Goal: Use online tool/utility: Use online tool/utility

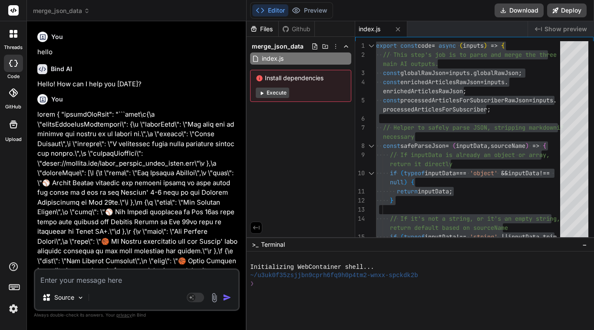
scroll to position [69248, 0]
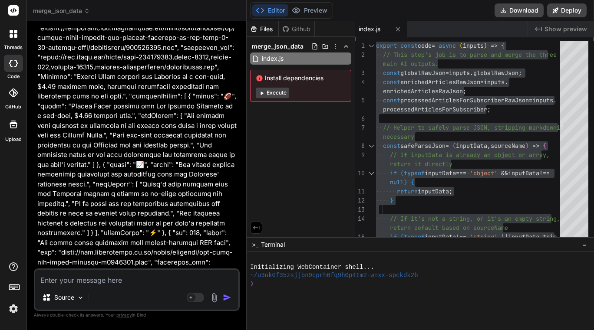
click at [87, 279] on textarea at bounding box center [136, 278] width 203 height 16
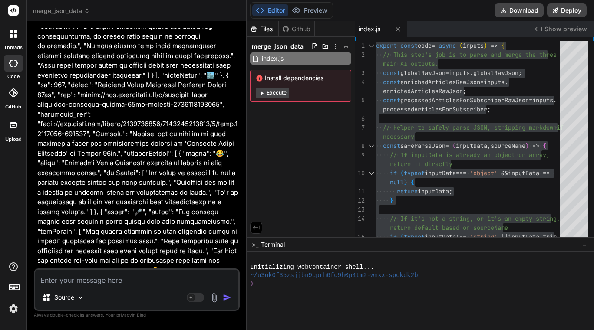
scroll to position [70102, 0]
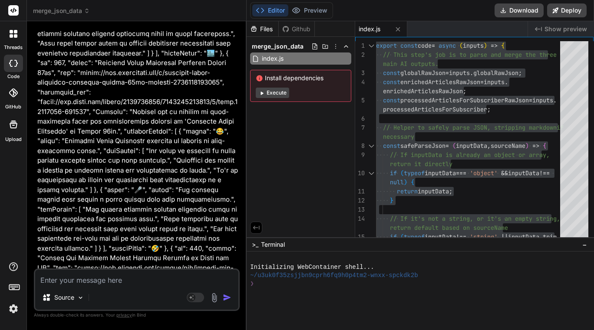
click at [94, 281] on textarea at bounding box center [136, 278] width 203 height 16
type textarea "i"
type textarea "x"
type textarea "in"
type textarea "x"
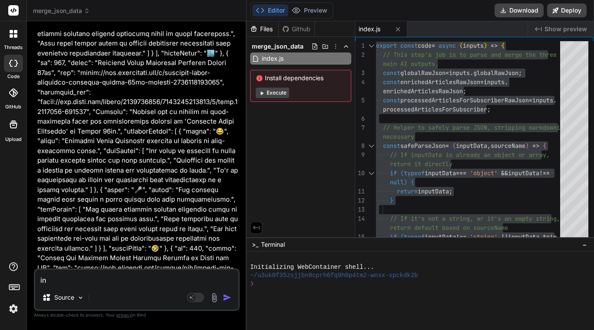
type textarea "inp"
type textarea "x"
type textarea "inpu"
type textarea "x"
type textarea "input"
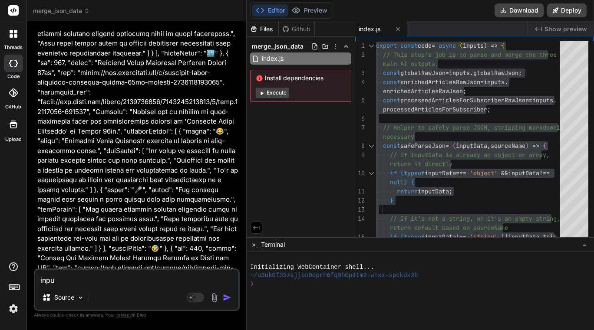
type textarea "x"
type textarea "input"
type textarea "x"
type textarea "input d"
type textarea "x"
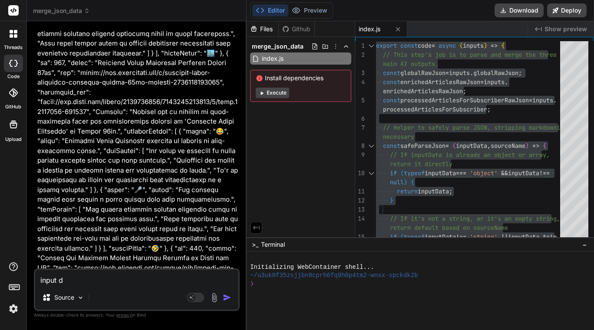
type textarea "input da"
type textarea "x"
type textarea "input dat"
type textarea "x"
type textarea "input data"
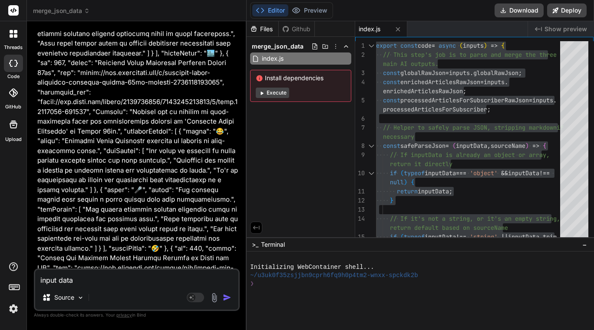
type textarea "x"
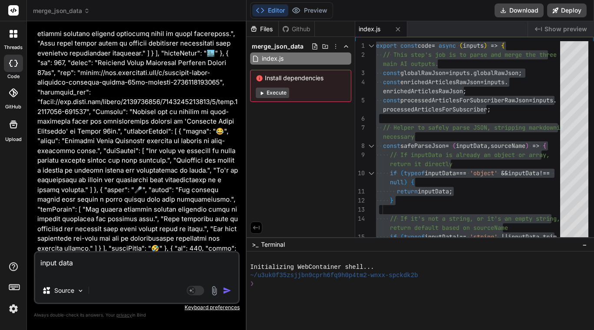
type textarea "input data"
type textarea "x"
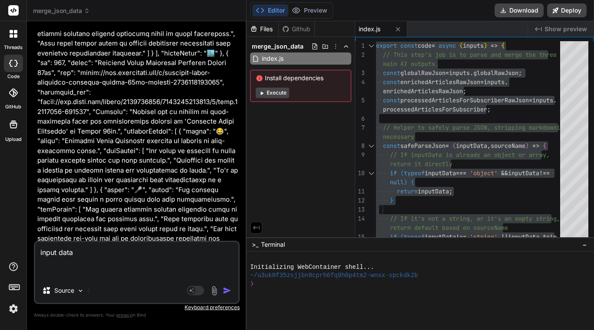
paste textarea "{ "investmentNews": [ { "organization": "Empower - LACERA & SEIU Local 721 (Cou…"
type textarea "input data { "investmentNews": [ { "organization": "Empower - LACERA & SEIU Loc…"
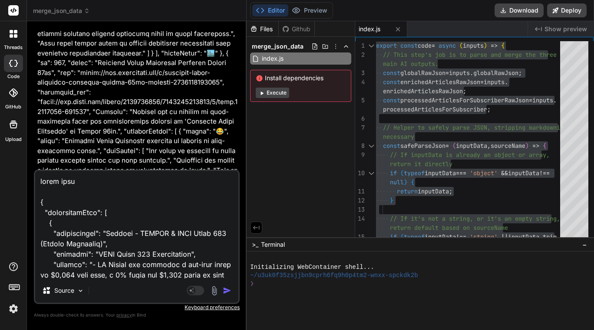
scroll to position [2198, 0]
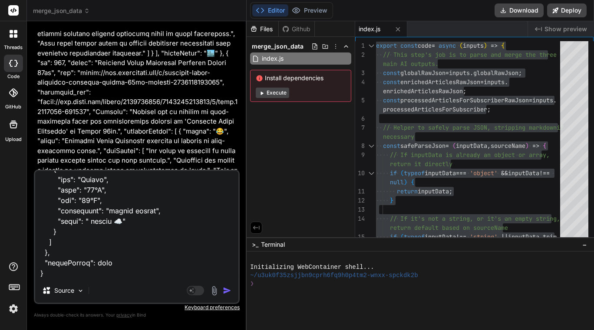
type textarea "x"
type textarea "input data { "investmentNews": [ { "organization": "Empower - LACERA & SEIU Loc…"
type textarea "x"
paste textarea "export const code = async (inputs) => { // Map all the necessary inputs const s…"
type textarea "input data { "investmentNews": [ { "organization": "Empower - LACERA & SEIU Loc…"
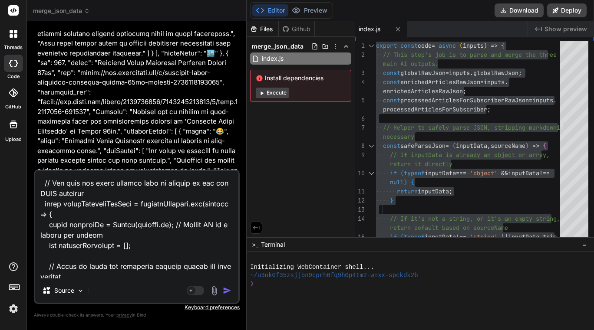
scroll to position [0, 0]
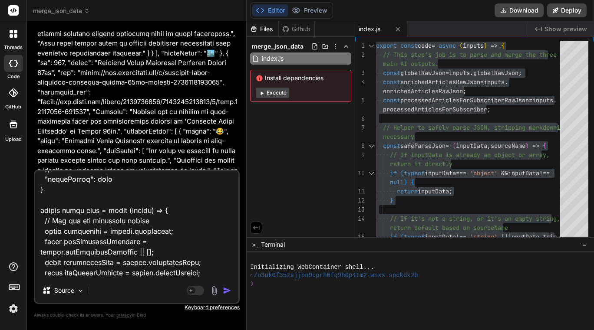
click at [53, 233] on textarea at bounding box center [136, 225] width 203 height 108
type textarea "x"
type textarea "input data { "investmentNews": [ { "organization": "Empower - LACERA & SEIU Loc…"
type textarea "x"
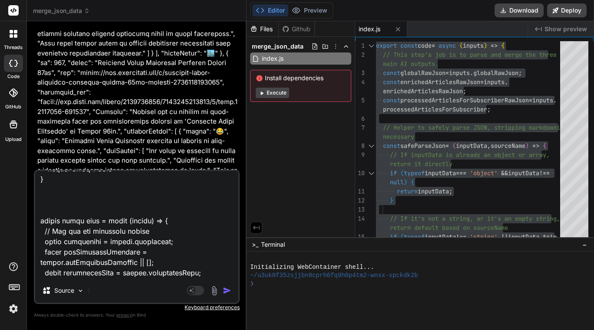
type textarea "input data { "investmentNews": [ { "organization": "Empower - LACERA & SEIU Loc…"
type textarea "x"
type textarea "input data { "investmentNews": [ { "organization": "Empower - LACERA & SEIU Loc…"
type textarea "x"
type textarea "input data { "investmentNews": [ { "organization": "Empower - LACERA & SEIU Loc…"
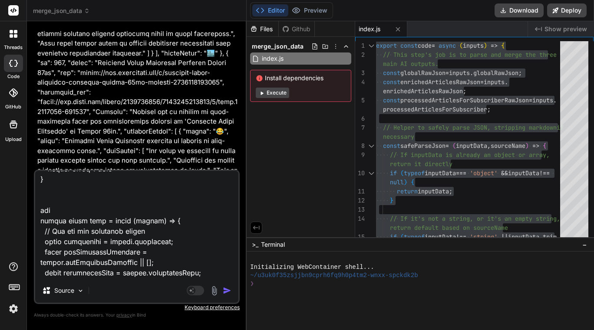
type textarea "x"
type textarea "input data { "investmentNews": [ { "organization": "Empower - LACERA & SEIU Loc…"
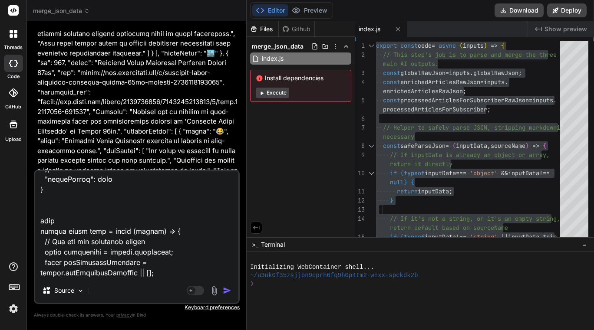
type textarea "x"
type textarea "input data { "investmentNews": [ { "organization": "Empower - LACERA & SEIU Loc…"
type textarea "x"
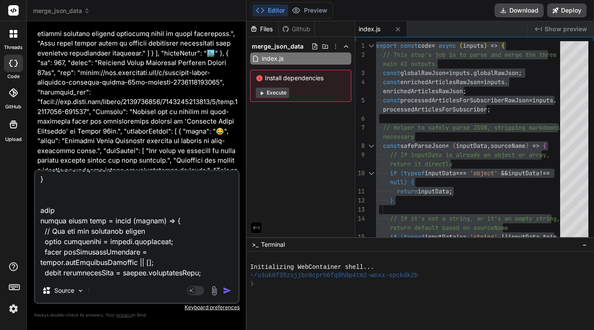
type textarea "input data { "investmentNews": [ { "organization": "Empower - LACERA & SEIU Loc…"
type textarea "x"
type textarea "input data { "investmentNews": [ { "organization": "Empower - LACERA & SEIU Loc…"
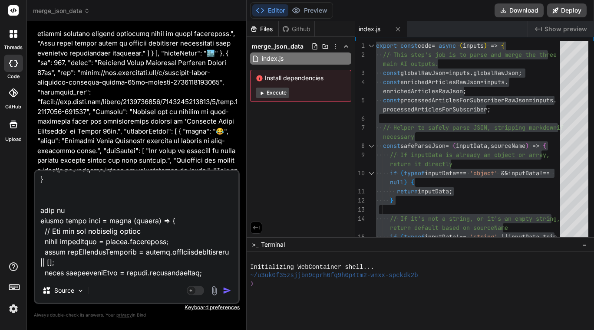
type textarea "x"
type textarea "input data { "investmentNews": [ { "organization": "Empower - LACERA & SEIU Loc…"
type textarea "x"
type textarea "input data { "investmentNews": [ { "organization": "Empower - LACERA & SEIU Loc…"
type textarea "x"
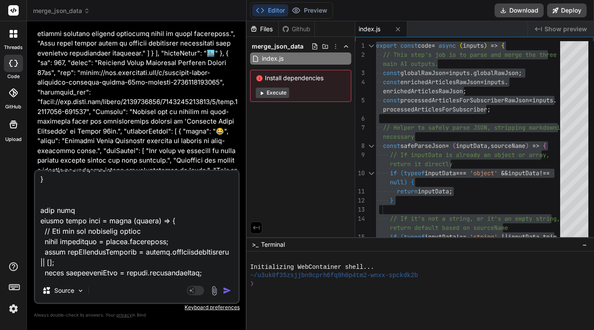
type textarea "input data { "investmentNews": [ { "organization": "Empower - LACERA & SEIU Loc…"
type textarea "x"
type textarea "input data { "investmentNews": [ { "organization": "Empower - LACERA & SEIU Loc…"
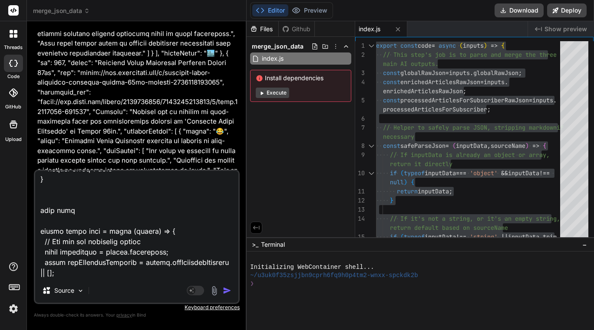
type textarea "x"
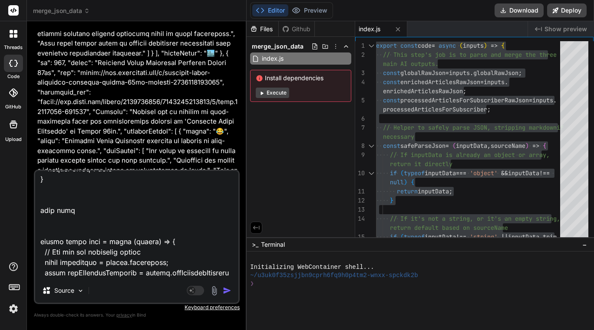
type textarea "input data { "investmentNews": [ { "organization": "Empower - LACERA & SEIU Loc…"
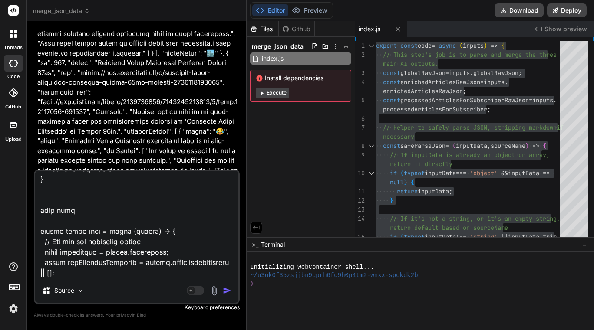
type textarea "x"
type textarea "input data { "investmentNews": [ { "organization": "Empower - LACERA & SEIU Loc…"
type textarea "x"
type textarea "input data { "investmentNews": [ { "organization": "Empower - LACERA & SEIU Loc…"
type textarea "x"
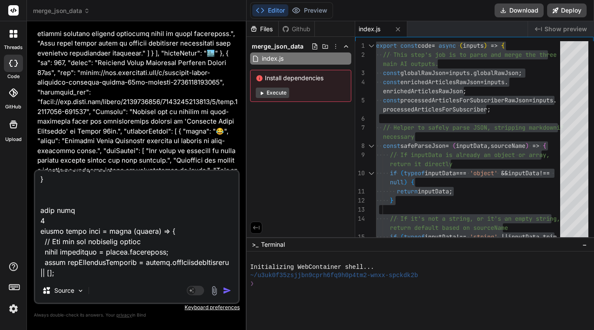
type textarea "input data { "investmentNews": [ { "organization": "Empower - LACERA & SEIU Loc…"
type textarea "x"
type textarea "input data { "investmentNews": [ { "organization": "Empower - LACERA & SEIU Loc…"
type textarea "x"
type textarea "input data { "investmentNews": [ { "organization": "Empower - LACERA & SEIU Loc…"
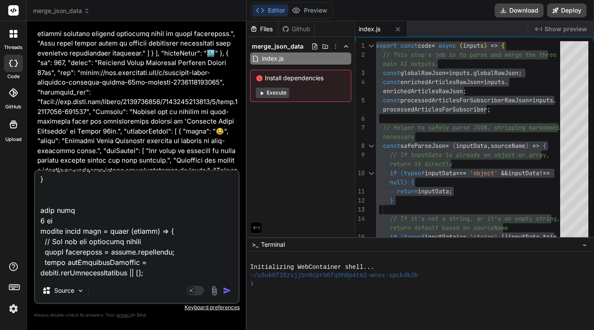
type textarea "x"
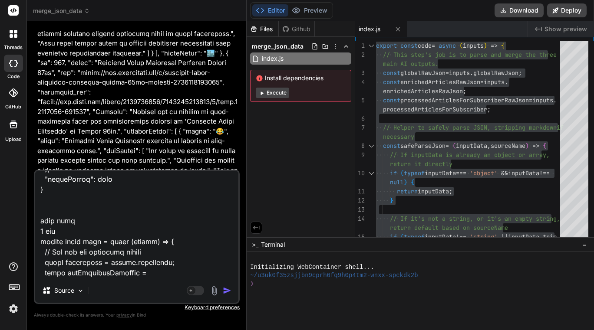
type textarea "input data { "investmentNews": [ { "organization": "Empower - LACERA & SEIU Loc…"
type textarea "x"
type textarea "input data { "investmentNews": [ { "organization": "Empower - LACERA & SEIU Loc…"
type textarea "x"
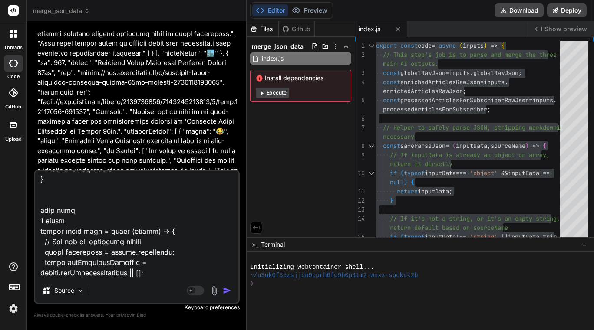
type textarea "input data { "investmentNews": [ { "organization": "Empower - LACERA & SEIU Loc…"
type textarea "x"
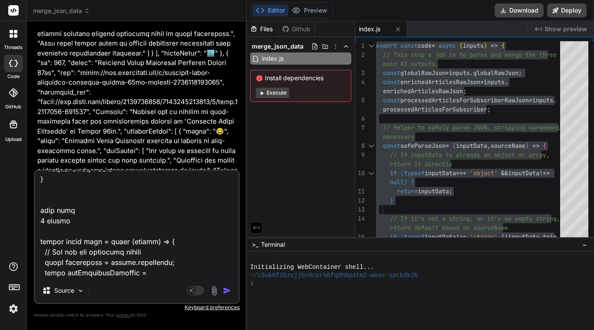
type textarea "input data { "investmentNews": [ { "organization": "Empower - LACERA & SEIU Loc…"
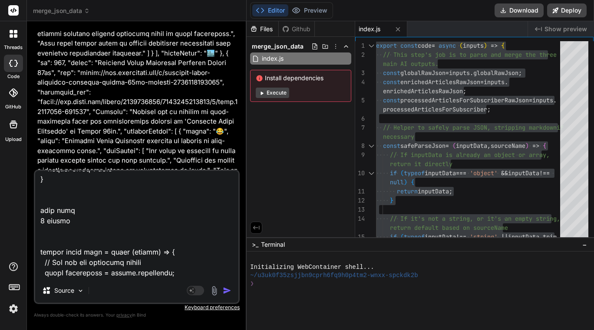
type textarea "x"
paste textarea "subscriber"
type textarea "input data { "investmentNews": [ { "organization": "Empower - LACERA & SEIU Loc…"
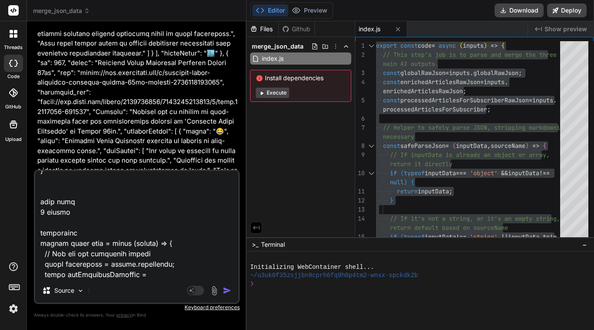
type textarea "x"
type textarea "input data { "investmentNews": [ { "organization": "Empower - LACERA & SEIU Loc…"
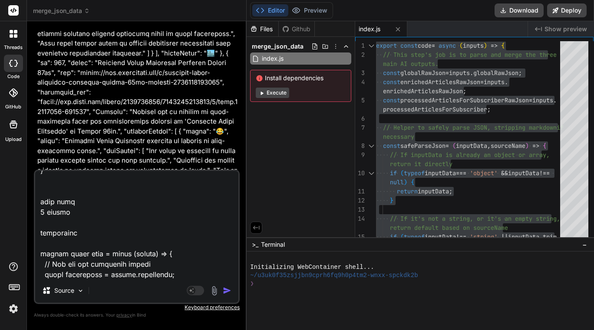
type textarea "x"
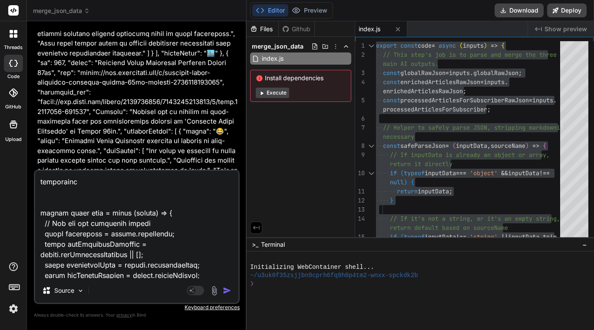
paste textarea "globalContent"
type textarea "input data { "investmentNews": [ { "organization": "Empower - LACERA & SEIU Loc…"
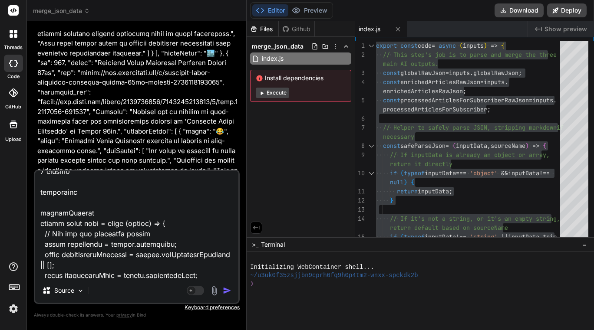
type textarea "x"
type textarea "input data { "investmentNews": [ { "organization": "Empower - LACERA & SEIU Loc…"
type textarea "x"
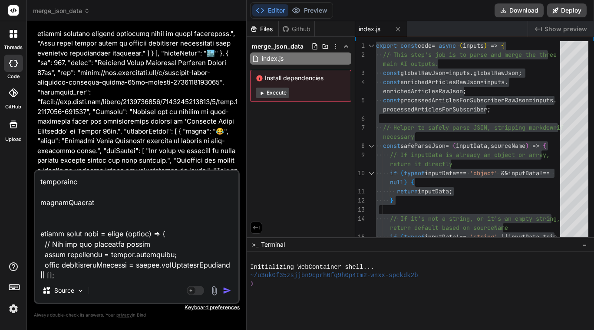
paste textarea "investmentNews"
type textarea "input data { "investmentNews": [ { "organization": "Empower - LACERA & SEIU Loc…"
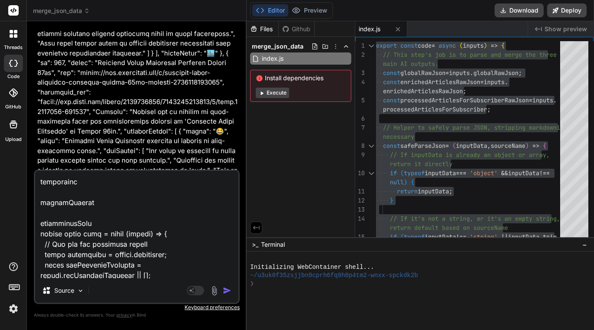
type textarea "x"
type textarea "input data { "investmentNews": [ { "organization": "Empower - LACERA & SEIU Loc…"
type textarea "x"
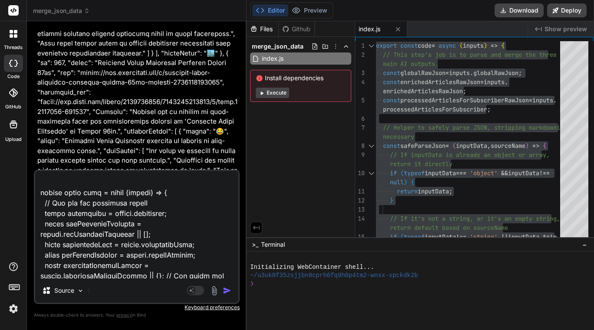
scroll to position [2374, 0]
paste textarea "allEnrichedArticles"
type textarea "input data { "investmentNews": [ { "organization": "Empower - LACERA & SEIU Loc…"
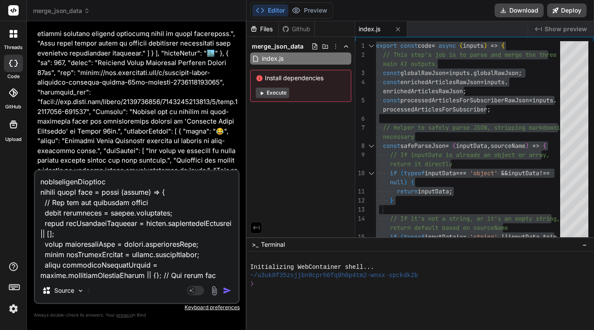
type textarea "x"
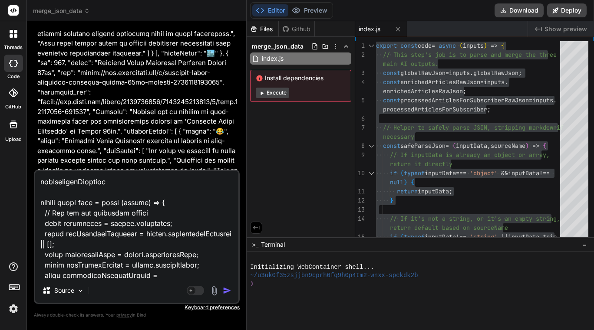
type textarea "input data { "investmentNews": [ { "organization": "Empower - LACERA & SEIU Loc…"
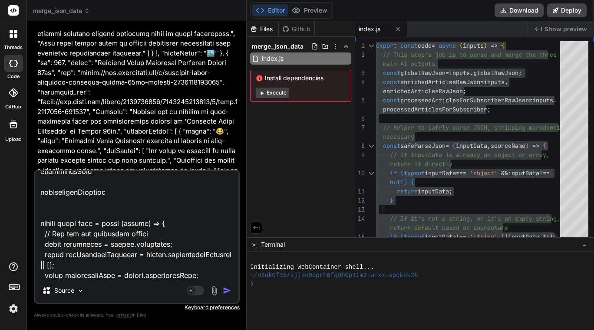
type textarea "x"
paste textarea "extractedTalkingPoints"
type textarea "input data { "investmentNews": [ { "organization": "Empower - LACERA & SEIU Loc…"
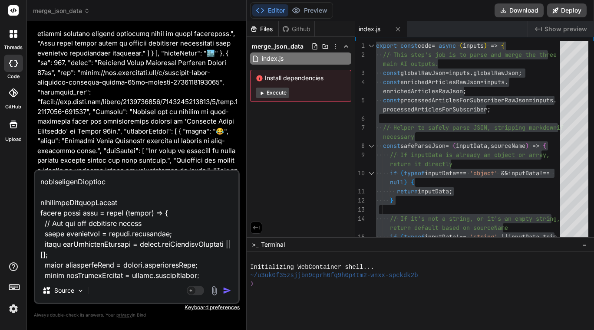
type textarea "x"
type textarea "input data { "investmentNews": [ { "organization": "Empower - LACERA & SEIU Loc…"
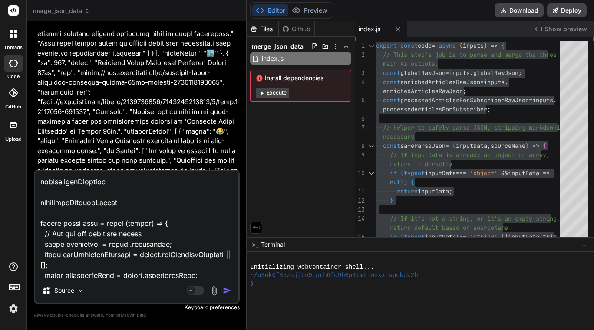
type textarea "x"
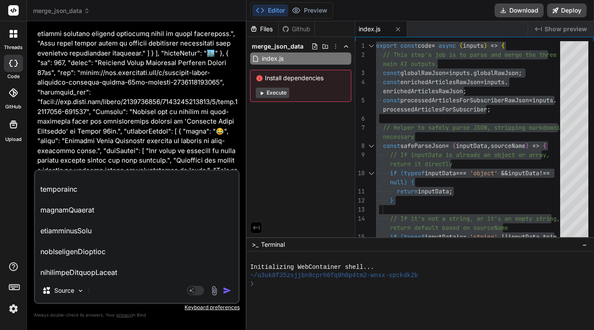
scroll to position [2289, 0]
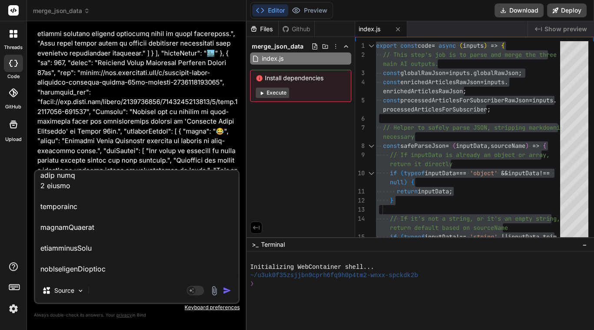
click at [82, 219] on textarea at bounding box center [136, 225] width 203 height 108
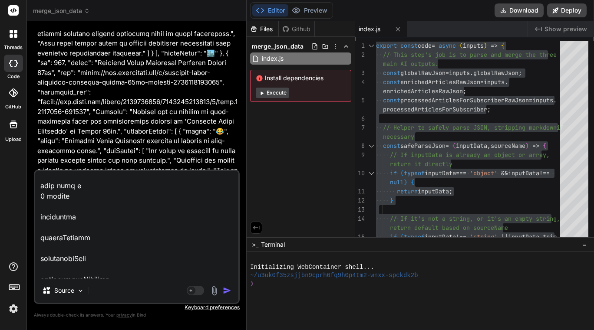
type textarea "input data { "investmentNews": [ { "organization": "Empower - LACERA & SEIU Loc…"
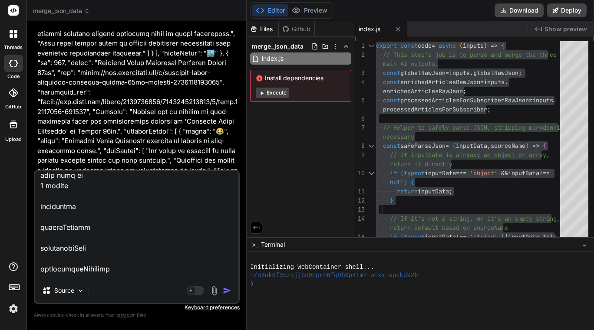
type textarea "x"
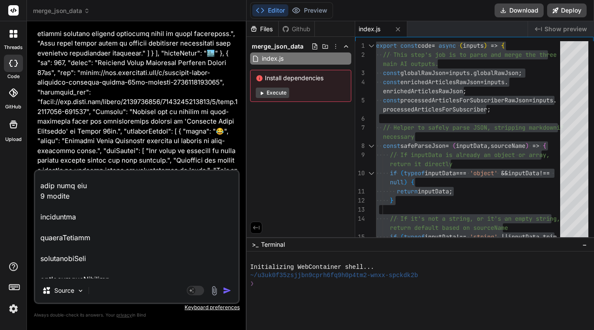
type textarea "input data { "investmentNews": [ { "organization": "Empower - LACERA & SEIU Loc…"
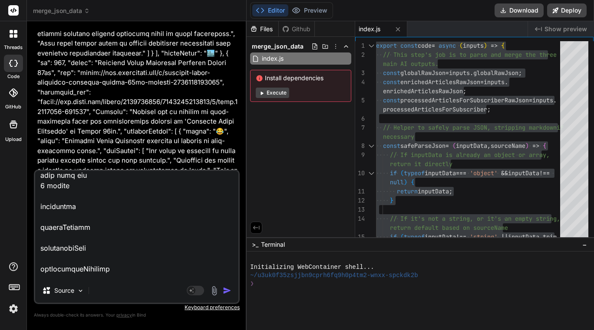
type textarea "x"
click at [41, 227] on textarea at bounding box center [136, 225] width 203 height 108
type textarea "input data { "investmentNews": [ { "organization": "Empower - LACERA & SEIU Loc…"
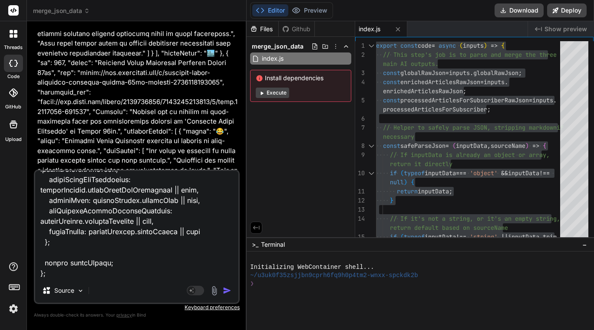
click at [81, 267] on textarea at bounding box center [136, 225] width 203 height 108
type textarea "x"
type textarea "input data { "investmentNews": [ { "organization": "Empower - LACERA & SEIU Loc…"
type textarea "x"
type textarea "input data { "investmentNews": [ { "organization": "Empower - LACERA & SEIU Loc…"
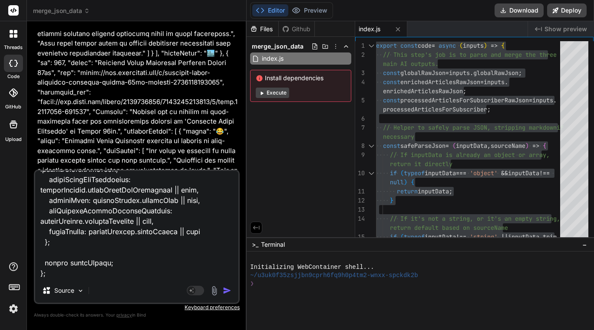
type textarea "x"
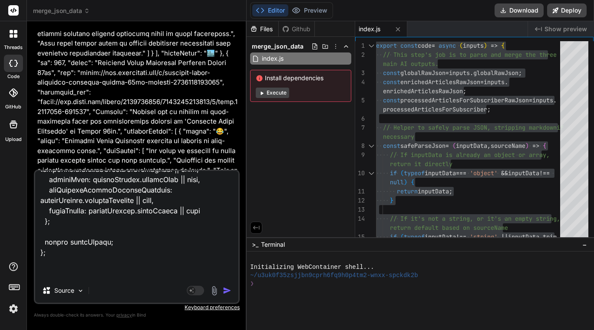
type textarea "input data { "investmentNews": [ { "organization": "Empower - LACERA & SEIU Loc…"
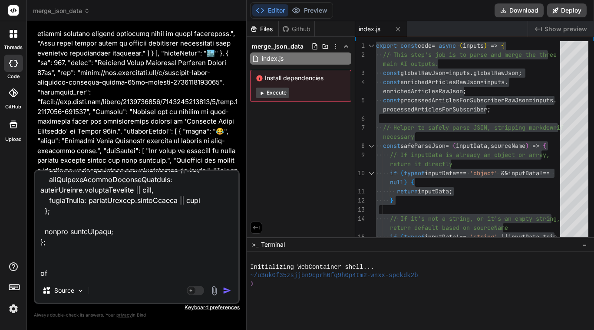
type textarea "x"
type textarea "input data { "investmentNews": [ { "organization": "Empower - LACERA & SEIU Loc…"
type textarea "x"
type textarea "input data { "investmentNews": [ { "organization": "Empower - LACERA & SEIU Loc…"
type textarea "x"
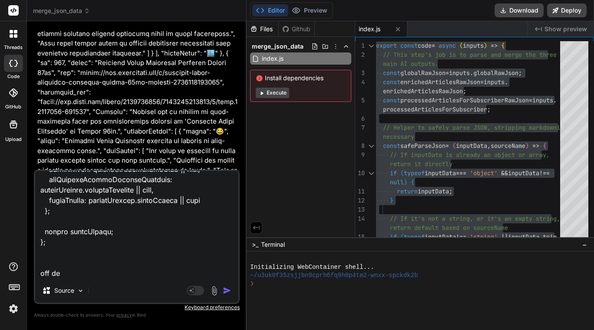
type textarea "input data { "investmentNews": [ { "organization": "Empower - LACERA & SEIU Loc…"
type textarea "x"
type textarea "input data { "investmentNews": [ { "organization": "Empower - LACERA & SEIU Loc…"
type textarea "x"
type textarea "input data { "investmentNews": [ { "organization": "Empower - LACERA & SEIU Loc…"
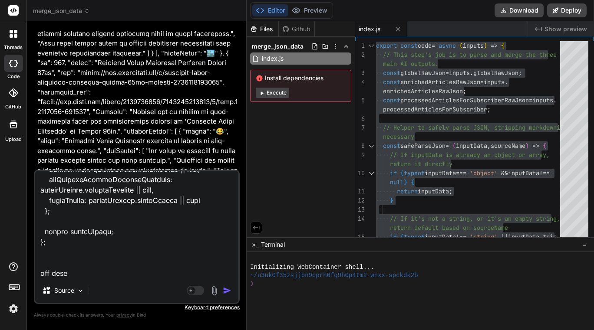
type textarea "x"
type textarea "input data { "investmentNews": [ { "organization": "Empower - LACERA & SEIU Loc…"
type textarea "x"
type textarea "input data { "investmentNews": [ { "organization": "Empower - LACERA & SEIU Loc…"
type textarea "x"
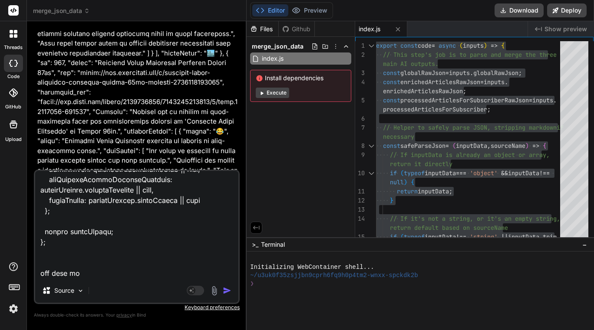
type textarea "input data { "investmentNews": [ { "organization": "Empower - LACERA & SEIU Loc…"
type textarea "x"
type textarea "input data { "investmentNews": [ { "organization": "Empower - LACERA & SEIU Loc…"
type textarea "x"
type textarea "input data { "investmentNews": [ { "organization": "Empower - LACERA & SEIU Loc…"
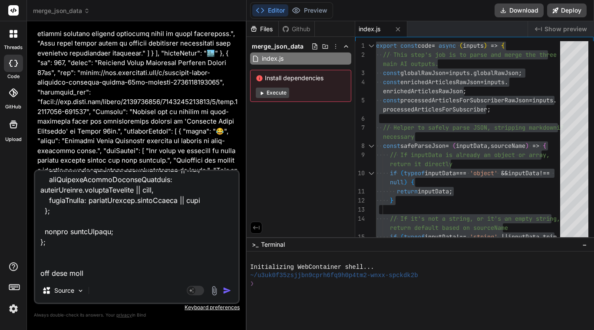
type textarea "x"
type textarea "input data { "investmentNews": [ { "organization": "Empower - LACERA & SEIU Loc…"
type textarea "x"
type textarea "input data { "investmentNews": [ { "organization": "Empower - LACERA & SEIU Loc…"
type textarea "x"
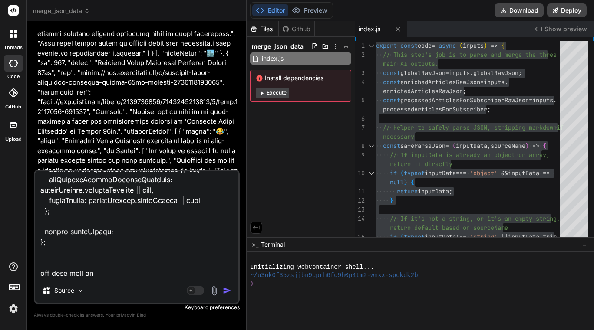
type textarea "input data { "investmentNews": [ { "organization": "Empower - LACERA & SEIU Loc…"
type textarea "x"
type textarea "input data { "investmentNews": [ { "organization": "Empower - LACERA & SEIU Loc…"
type textarea "x"
type textarea "input data { "investmentNews": [ { "organization": "Empower - LACERA & SEIU Loc…"
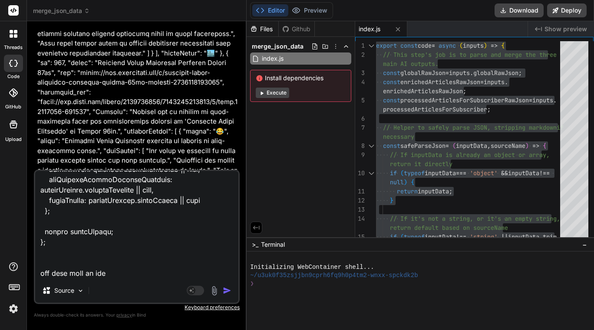
type textarea "x"
type textarea "input data { "investmentNews": [ { "organization": "Empower - LACERA & SEIU Loc…"
type textarea "x"
type textarea "input data { "investmentNews": [ { "organization": "Empower - LACERA & SEIU Loc…"
type textarea "x"
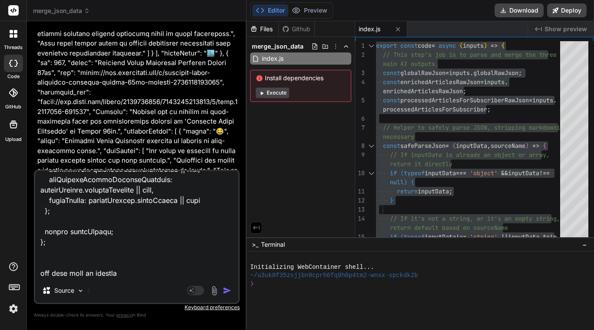
type textarea "input data { "investmentNews": [ { "organization": "Empower - LACERA & SEIU Loc…"
type textarea "x"
type textarea "input data { "investmentNews": [ { "organization": "Empower - LACERA & SEIU Loc…"
type textarea "x"
type textarea "input data { "investmentNews": [ { "organization": "Empower - LACERA & SEIU Loc…"
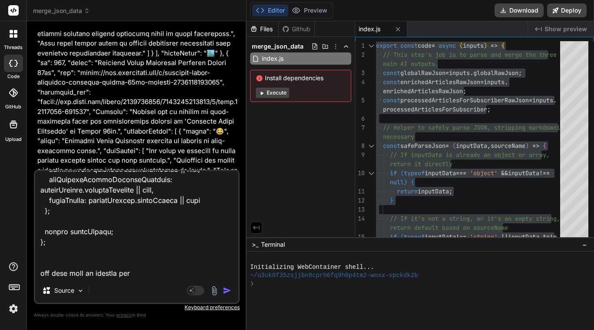
type textarea "x"
type textarea "input data { "investmentNews": [ { "organization": "Empower - LACERA & SEIU Loc…"
type textarea "x"
type textarea "input data { "investmentNews": [ { "organization": "Empower - LACERA & SEIU Loc…"
type textarea "x"
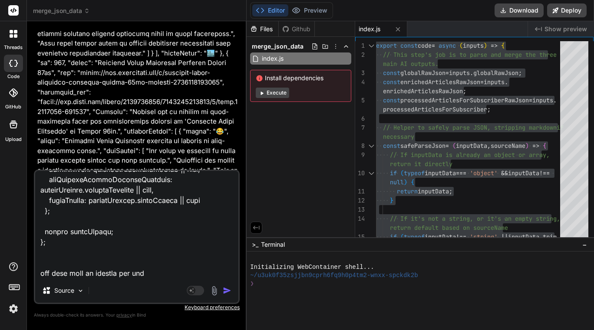
type textarea "input data { "investmentNews": [ { "organization": "Empower - LACERA & SEIU Loc…"
type textarea "x"
type textarea "input data { "investmentNews": [ { "organization": "Empower - LACERA & SEIU Loc…"
type textarea "x"
type textarea "input data { "investmentNews": [ { "organization": "Empower - LACERA & SEIU Loc…"
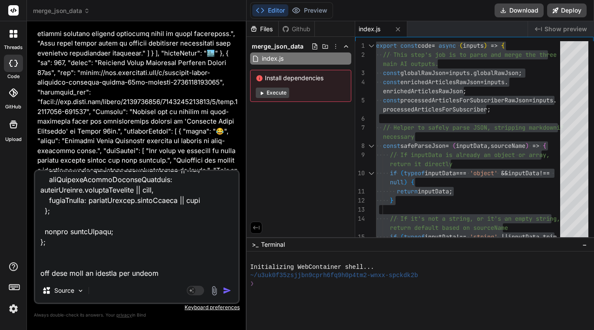
type textarea "x"
type textarea "input data { "investmentNews": [ { "organization": "Empower - LACERA & SEIU Loc…"
type textarea "x"
type textarea "input data { "investmentNews": [ { "organization": "Empower - LACERA & SEIU Loc…"
type textarea "x"
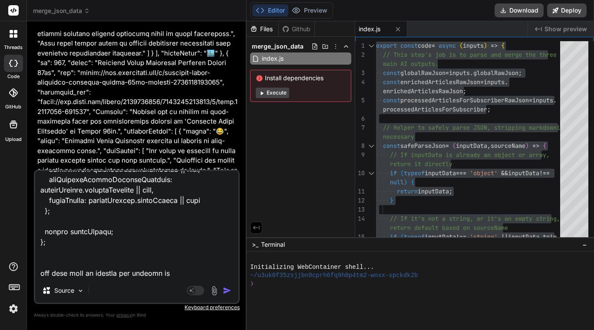
type textarea "input data { "investmentNews": [ { "organization": "Empower - LACERA & SEIU Loc…"
type textarea "x"
type textarea "input data { "investmentNews": [ { "organization": "Empower - LACERA & SEIU Loc…"
type textarea "x"
type textarea "input data { "investmentNews": [ { "organization": "Empower - LACERA & SEIU Loc…"
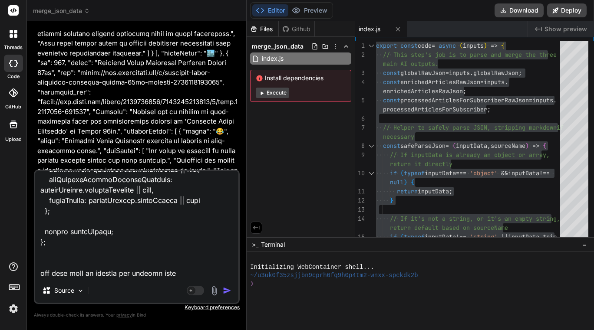
type textarea "x"
type textarea "input data { "investmentNews": [ { "organization": "Empower - LACERA & SEIU Loc…"
type textarea "x"
type textarea "input data { "investmentNews": [ { "organization": "Empower - LACERA & SEIU Loc…"
type textarea "x"
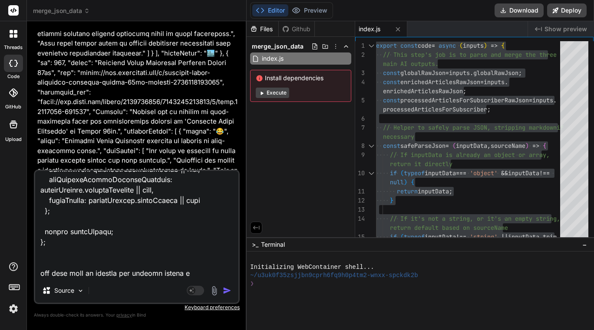
type textarea "input data { "investmentNews": [ { "organization": "Empower - LACERA & SEIU Loc…"
type textarea "x"
type textarea "input data { "investmentNews": [ { "organization": "Empower - LACERA & SEIU Loc…"
type textarea "x"
type textarea "input data { "investmentNews": [ { "organization": "Empower - LACERA & SEIU Loc…"
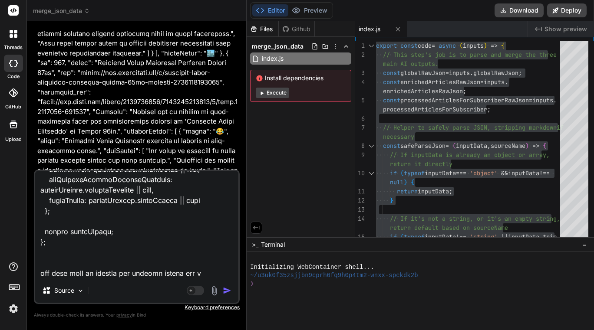
type textarea "x"
type textarea "input data { "investmentNews": [ { "organization": "Empower - LACERA & SEIU Loc…"
type textarea "x"
type textarea "input data { "investmentNews": [ { "organization": "Empower - LACERA & SEIU Loc…"
type textarea "x"
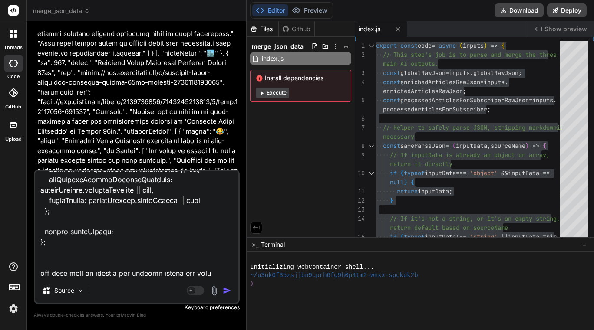
type textarea "input data { "investmentNews": [ { "organization": "Empower - LACERA & SEIU Loc…"
type textarea "x"
type textarea "input data { "investmentNews": [ { "organization": "Empower - LACERA & SEIU Loc…"
type textarea "x"
type textarea "input data { "investmentNews": [ { "organization": "Empower - LACERA & SEIU Loc…"
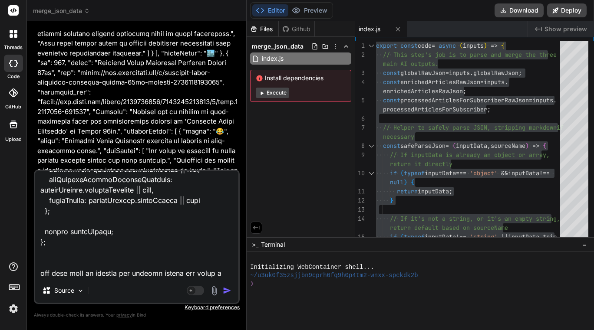
type textarea "x"
type textarea "input data { "investmentNews": [ { "organization": "Empower - LACERA & SEIU Loc…"
type textarea "x"
type textarea "input data { "investmentNews": [ { "organization": "Empower - LACERA & SEIU Loc…"
type textarea "x"
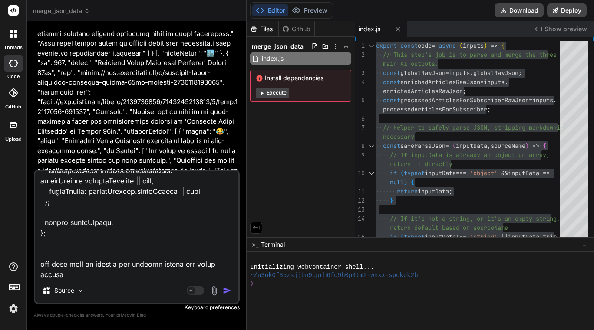
type textarea "input data { "investmentNews": [ { "organization": "Empower - LACERA & SEIU Loc…"
type textarea "x"
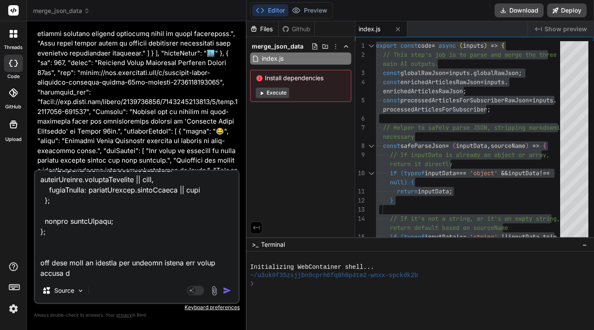
type textarea "input data { "investmentNews": [ { "organization": "Empower - LACERA & SEIU Loc…"
type textarea "x"
type textarea "input data { "investmentNews": [ { "organization": "Empower - LACERA & SEIU Loc…"
type textarea "x"
type textarea "input data { "investmentNews": [ { "organization": "Empower - LACERA & SEIU Loc…"
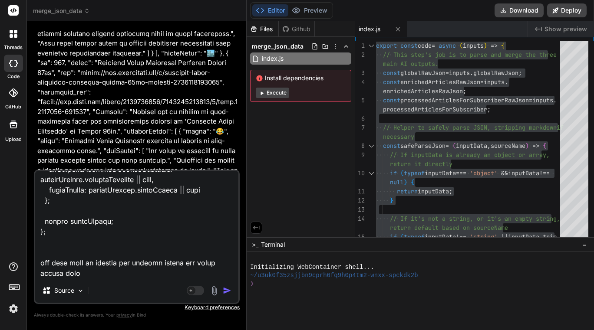
type textarea "x"
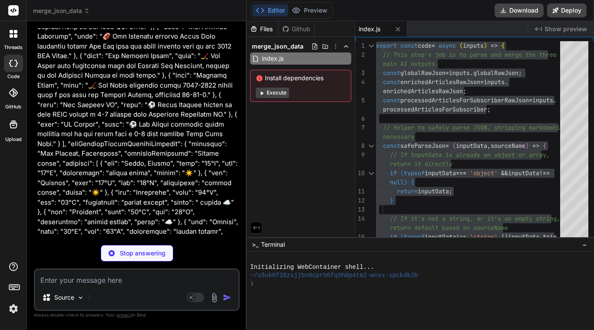
scroll to position [71696, 0]
type textarea "x"
type textarea "return finalOutput; };"
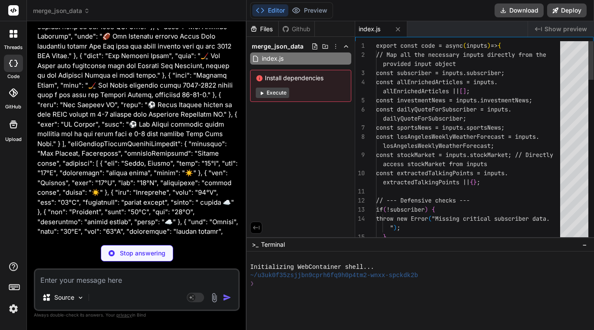
type textarea "x"
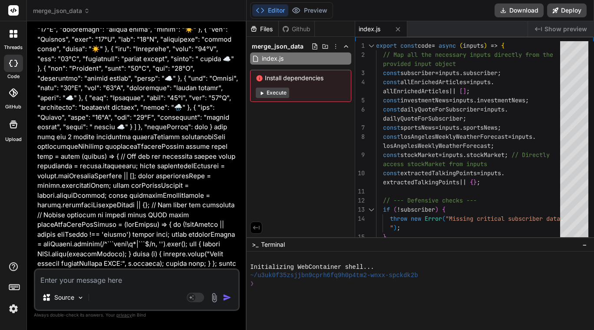
scroll to position [71839, 0]
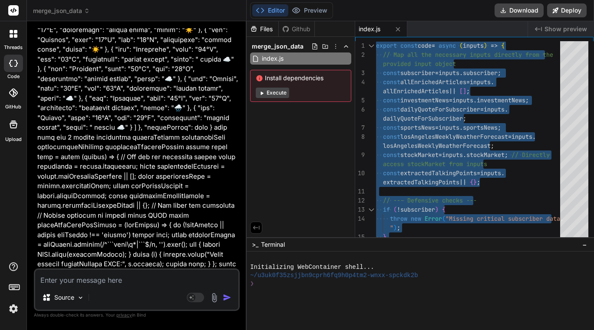
click at [99, 284] on textarea at bounding box center [136, 278] width 203 height 16
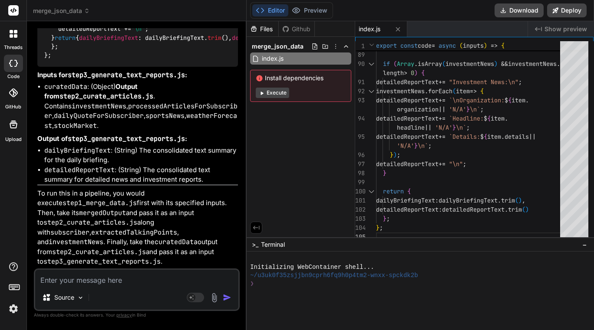
scroll to position [76263, 0]
click at [114, 280] on textarea at bounding box center [136, 278] width 203 height 16
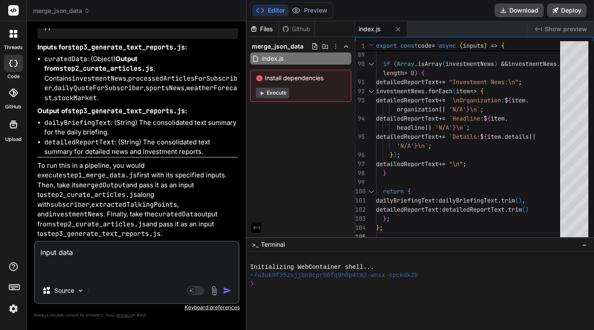
paste textarea ""### **Empower - LACERA**- LACERA and Empower are offering New Hire Orientation…"
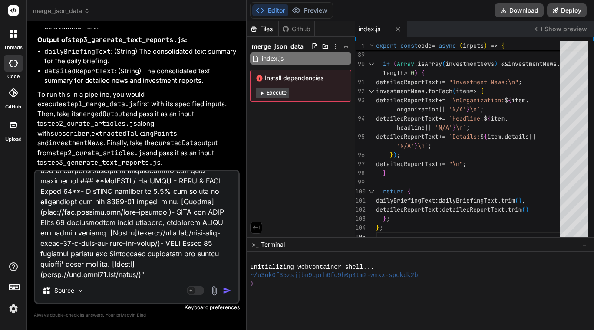
scroll to position [219, 0]
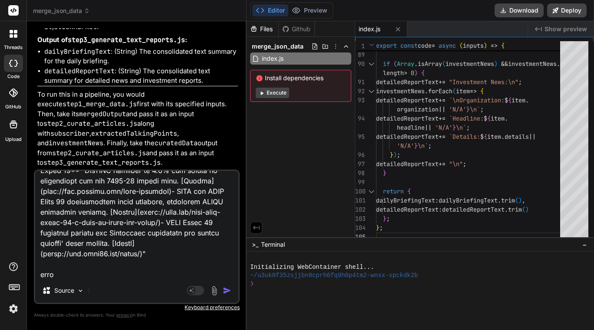
click at [71, 272] on textarea at bounding box center [136, 225] width 203 height 108
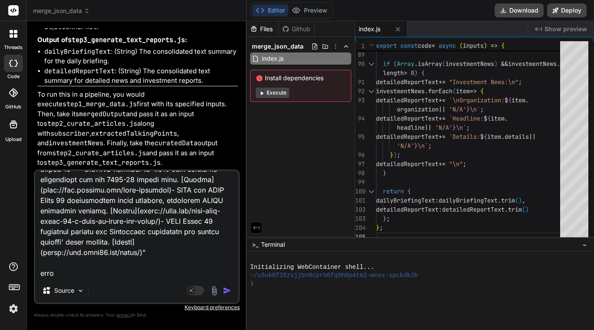
paste textarea "export const code = async (inputs) => { const rawText = inputs.rawText; if (!ra…"
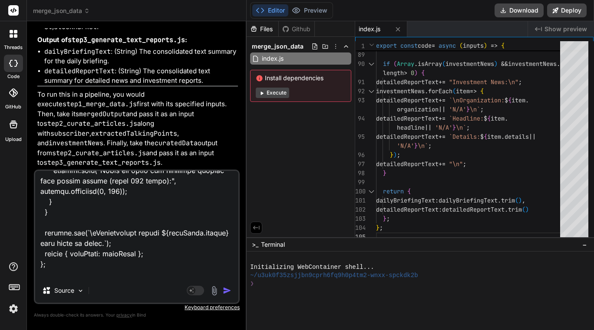
scroll to position [1604, 0]
paste textarea "{ "newsItems": [] }"
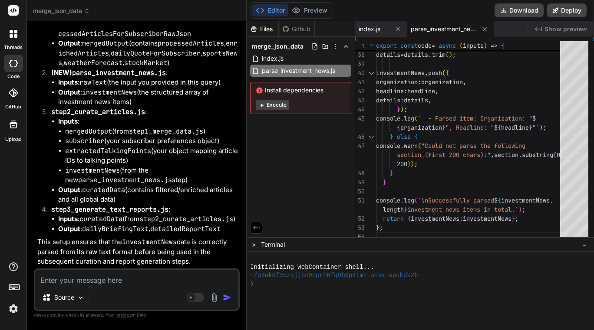
scroll to position [77882, 0]
click at [437, 30] on span "parse_investment_news.js" at bounding box center [443, 29] width 65 height 9
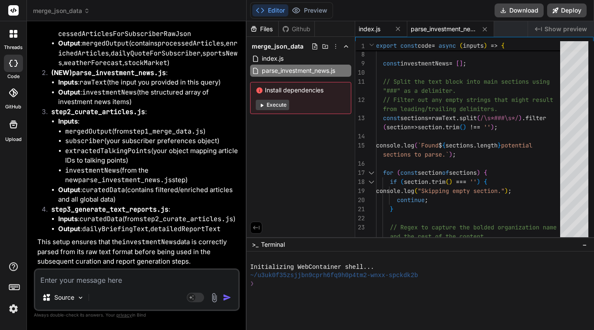
click at [379, 33] on div "index.js" at bounding box center [381, 29] width 52 height 16
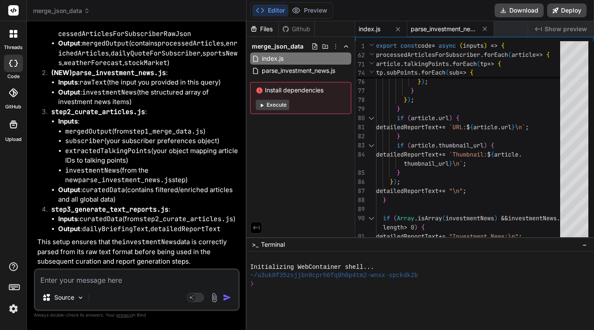
click at [444, 33] on div "parse_investment_news.js" at bounding box center [450, 29] width 87 height 16
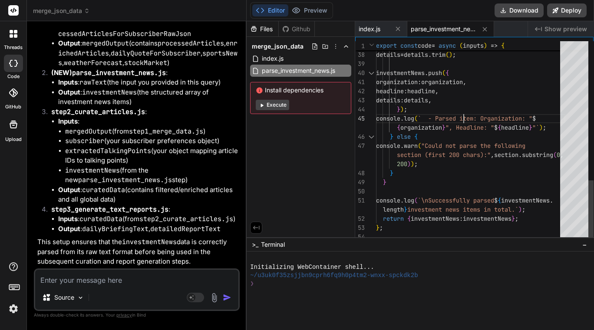
scroll to position [0, 0]
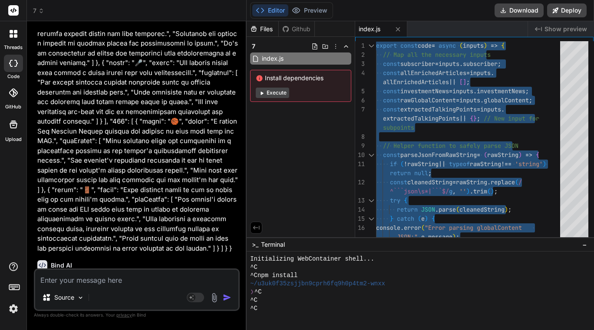
scroll to position [8, 0]
click at [104, 281] on textarea at bounding box center [136, 278] width 203 height 16
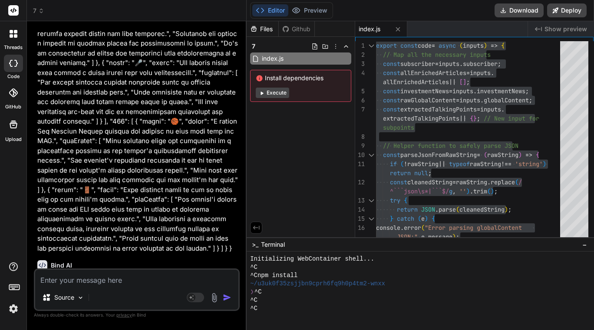
type textarea "c"
type textarea "x"
type textarea "co"
type textarea "x"
type textarea "cod"
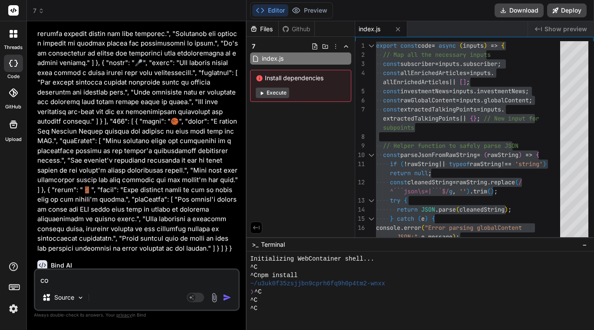
type textarea "x"
type textarea "code"
type textarea "x"
type textarea "code"
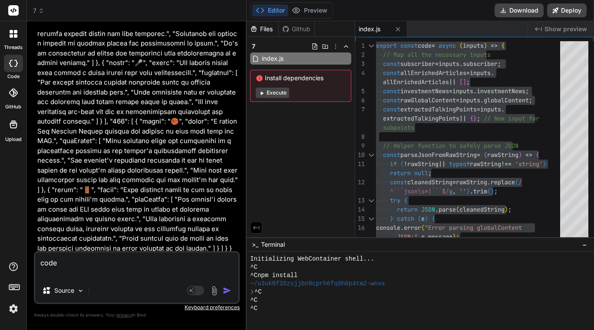
type textarea "x"
paste textarea "export const code = async (inputs) => { // Map all the necessary inputs const s…"
type textarea "code export const code = async (inputs) => { // Map all the necessary inputs co…"
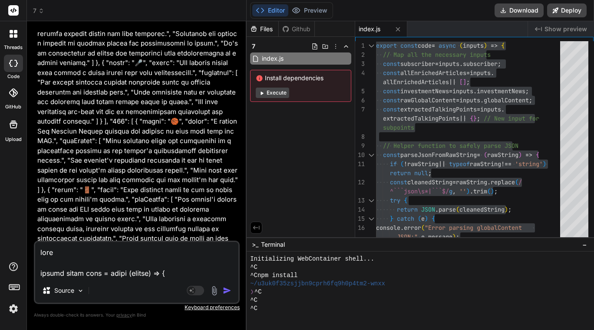
scroll to position [959, 0]
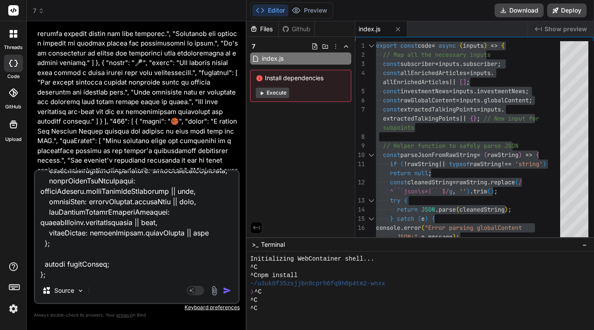
type textarea "x"
type textarea "code export const code = async (inputs) => { // Map all the necessary inputs co…"
type textarea "x"
type textarea "code export const code = async (inputs) => { // Map all the necessary inputs co…"
type textarea "x"
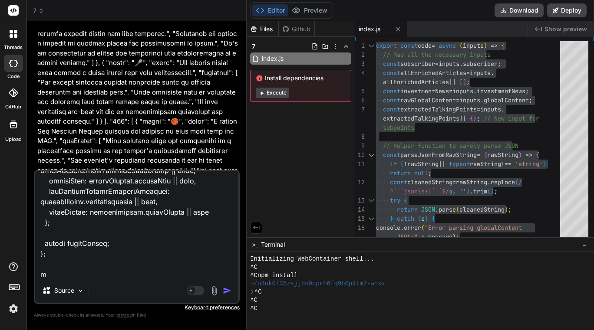
scroll to position [980, 0]
type textarea "code export const code = async (inputs) => { // Map all the necessary inputs co…"
type textarea "x"
type textarea "code export const code = async (inputs) => { // Map all the necessary inputs co…"
type textarea "x"
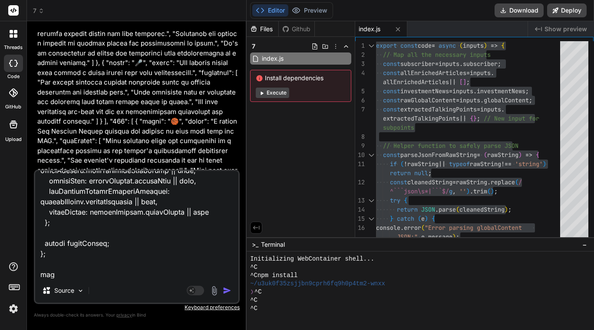
type textarea "code export const code = async (inputs) => { // Map all the necessary inputs co…"
type textarea "x"
type textarea "code export const code = async (inputs) => { // Map all the necessary inputs co…"
type textarea "x"
type textarea "code export const code = async (inputs) => { // Map all the necessary inputs co…"
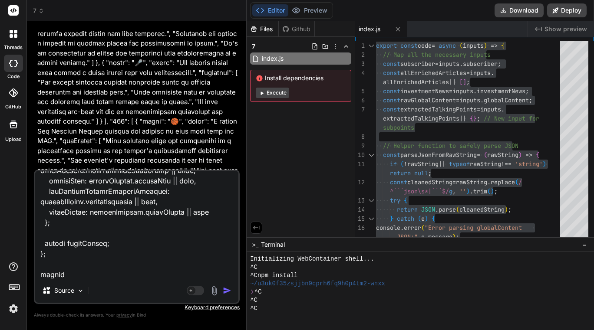
type textarea "x"
type textarea "code export const code = async (inputs) => { // Map all the necessary inputs co…"
type textarea "x"
type textarea "code export const code = async (inputs) => { // Map all the necessary inputs co…"
click at [95, 274] on textarea at bounding box center [136, 225] width 203 height 108
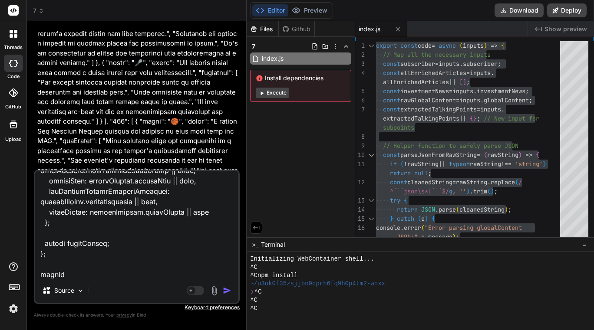
type textarea "x"
type textarea "code export const code = async (inputs) => { // Map all the necessary inputs co…"
type textarea "x"
paste textarea "{ "investmentNews": [], "processedArticlesForSubscriber": [ { "id": 498, "title…"
type textarea "code export const code = async (inputs) => { // Map all the necessary inputs co…"
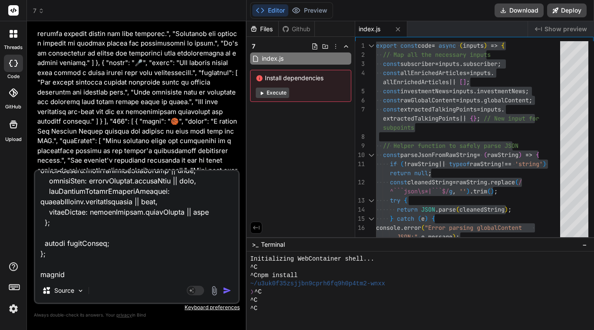
scroll to position [3406, 0]
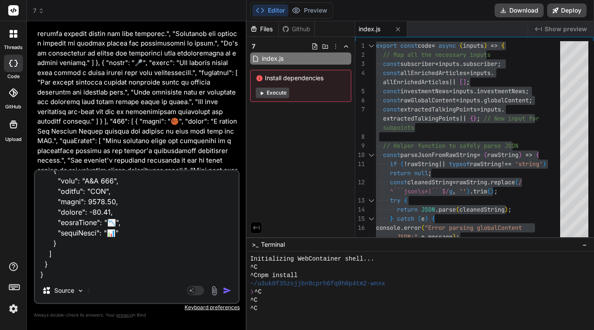
type textarea "x"
type textarea "code export const code = async (inputs) => { // Map all the necessary inputs co…"
type textarea "x"
type textarea "code export const code = async (inputs) => { // Map all the necessary inputs co…"
type textarea "x"
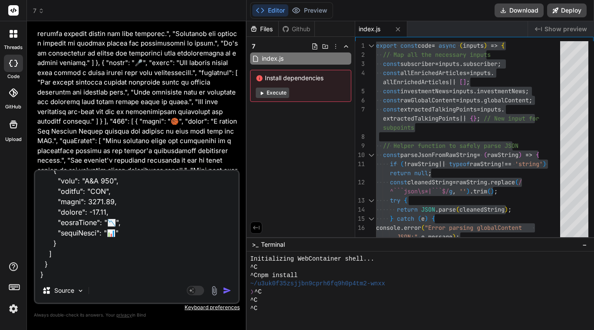
type textarea "code export const code = async (inputs) => { // Map all the necessary inputs co…"
type textarea "x"
type textarea "code export const code = async (inputs) => { // Map all the necessary inputs co…"
type textarea "x"
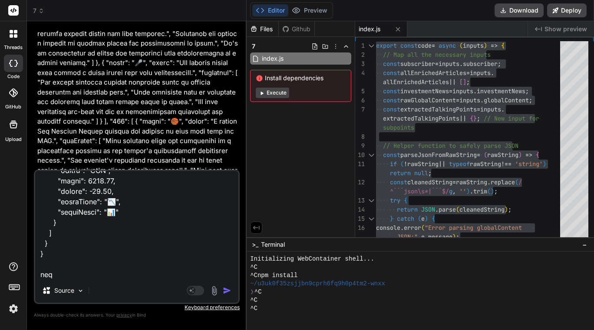
type textarea "code export const code = async (inputs) => { // Map all the necessary inputs co…"
type textarea "x"
type textarea "code export const code = async (inputs) => { // Map all the necessary inputs co…"
type textarea "x"
type textarea "code export const code = async (inputs) => { // Map all the necessary inputs co…"
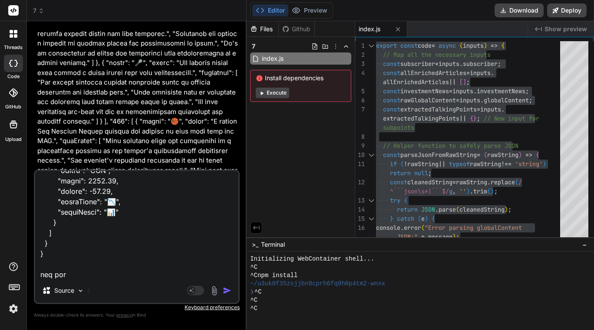
type textarea "x"
type textarea "code export const code = async (inputs) => { // Map all the necessary inputs co…"
type textarea "x"
type textarea "code export const code = async (inputs) => { // Map all the necessary inputs co…"
type textarea "x"
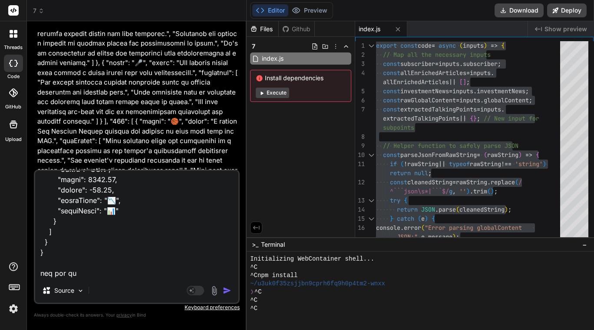
type textarea "code export const code = async (inputs) => { // Map all the necessary inputs co…"
type textarea "x"
type textarea "code export const code = async (inputs) => { // Map all the necessary inputs co…"
type textarea "x"
type textarea "code export const code = async (inputs) => { // Map all the necessary inputs co…"
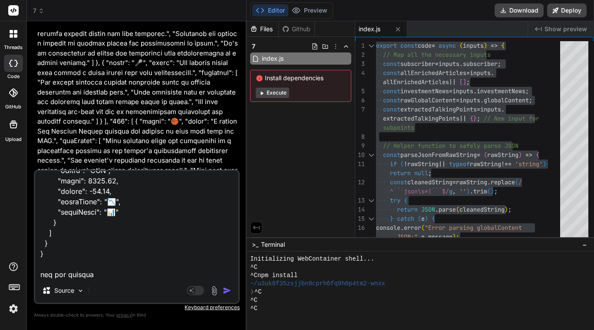
type textarea "x"
type textarea "code export const code = async (inputs) => { // Map all the necessary inputs co…"
type textarea "x"
type textarea "code export const code = async (inputs) => { // Map all the necessary inputs co…"
type textarea "x"
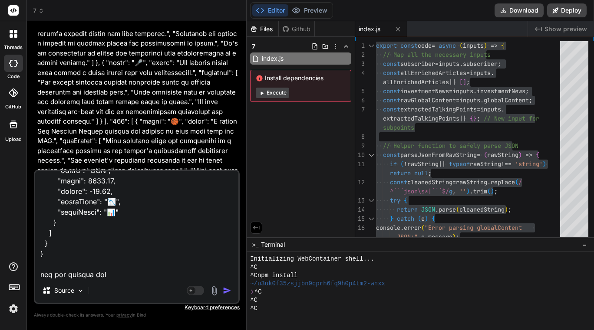
type textarea "code export const code = async (inputs) => { // Map all the necessary inputs co…"
type textarea "x"
type textarea "code export const code = async (inputs) => { // Map all the necessary inputs co…"
type textarea "x"
type textarea "code export const code = async (inputs) => { // Map all the necessary inputs co…"
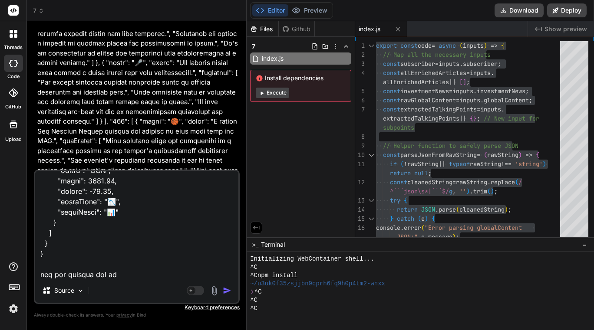
type textarea "x"
type textarea "code export const code = async (inputs) => { // Map all the necessary inputs co…"
type textarea "x"
type textarea "code export const code = async (inputs) => { // Map all the necessary inputs co…"
type textarea "x"
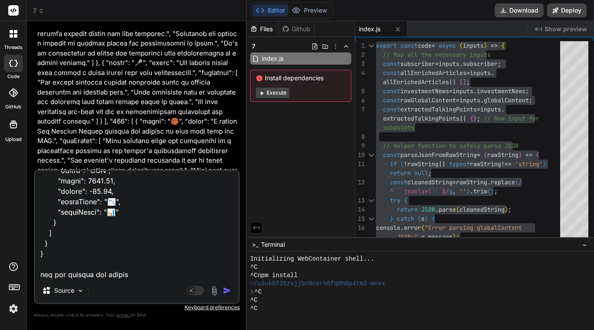
type textarea "code export const code = async (inputs) => { // Map all the necessary inputs co…"
type textarea "x"
type textarea "code export const code = async (inputs) => { // Map all the necessary inputs co…"
type textarea "x"
type textarea "code export const code = async (inputs) => { // Map all the necessary inputs co…"
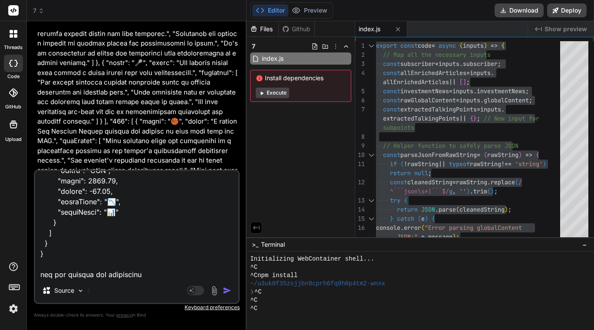
type textarea "x"
type textarea "code export const code = async (inputs) => { // Map all the necessary inputs co…"
type textarea "x"
type textarea "code export const code = async (inputs) => { // Map all the necessary inputs co…"
type textarea "x"
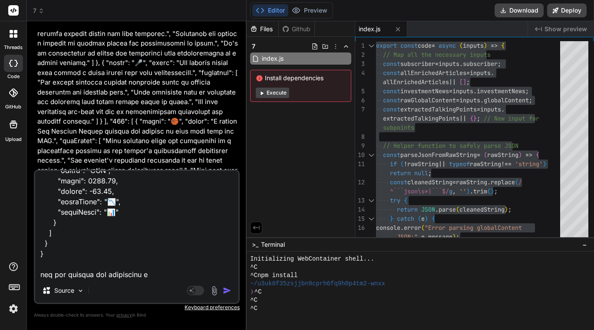
type textarea "code export const code = async (inputs) => { // Map all the necessary inputs co…"
type textarea "x"
type textarea "code export const code = async (inputs) => { // Map all the necessary inputs co…"
type textarea "x"
type textarea "code export const code = async (inputs) => { // Map all the necessary inputs co…"
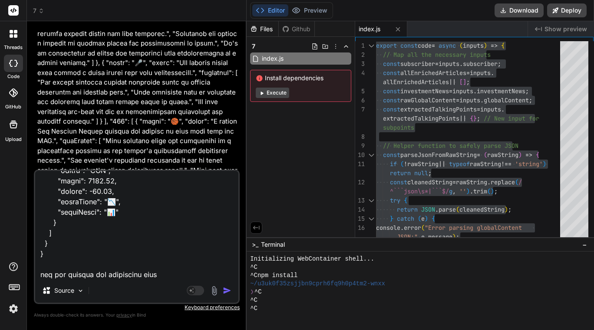
type textarea "x"
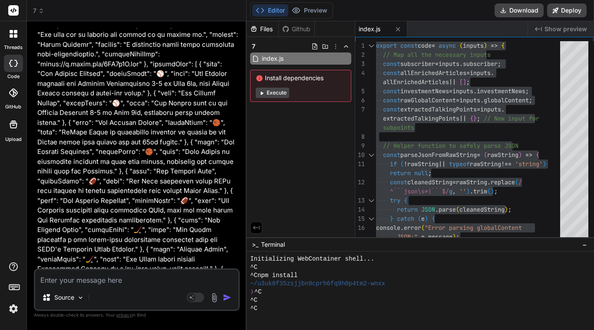
scroll to position [4903, 0]
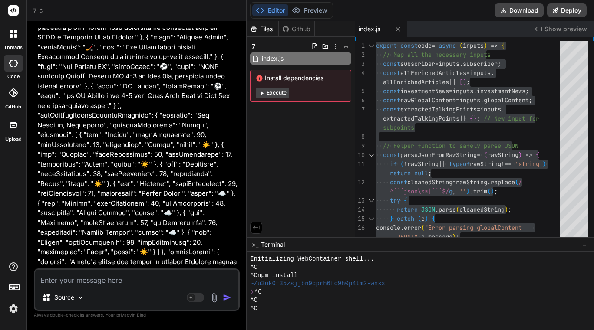
click at [100, 282] on textarea at bounding box center [136, 278] width 203 height 16
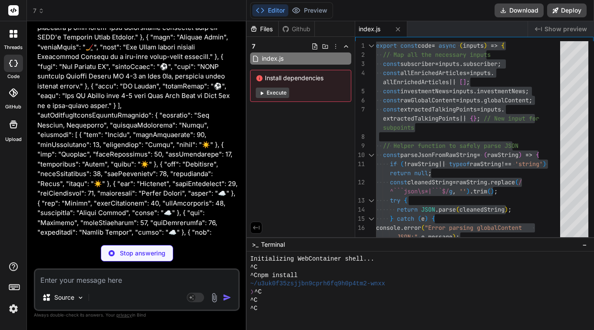
type textarea "x"
paste textarea ""Here are the latest updates for the requested entities:### **Empower - LACERA …"
type textarea ""Here are the latest updates for the requested entities:### **Empower - LACERA …"
type textarea "x"
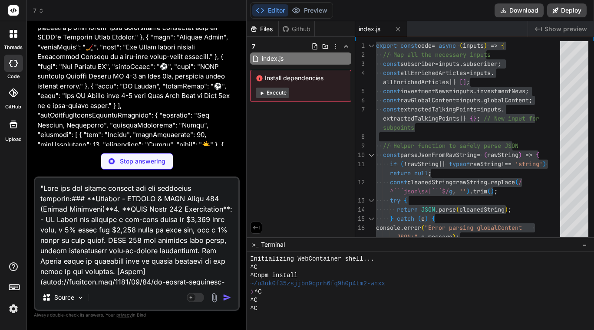
scroll to position [355, 0]
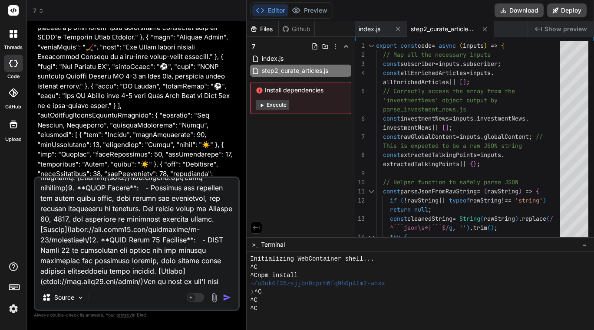
type textarea "x"
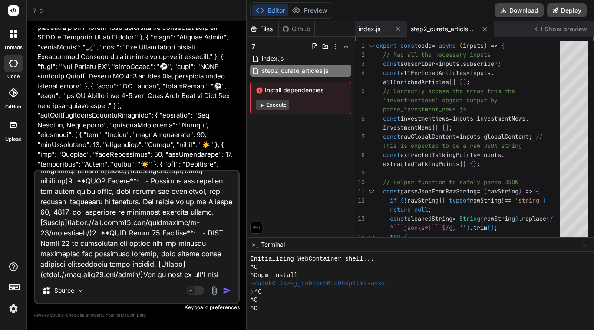
type textarea ""Here are the latest updates for the requested entities:### **Empower - LACERA …"
type textarea "x"
type textarea ""Here are the latest updates for the requested entities:### **Empower - LACERA …"
type textarea "x"
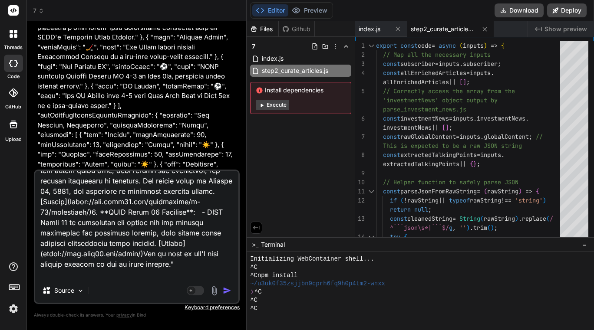
type textarea ""Here are the latest updates for the requested entities:### **Empower - LACERA …"
type textarea "x"
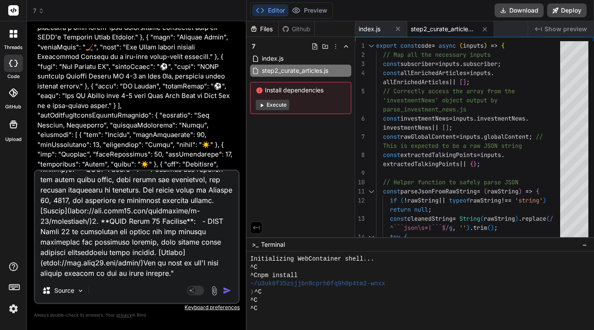
type textarea ""Here are the latest updates for the requested entities:### **Empower - LACERA …"
type textarea "x"
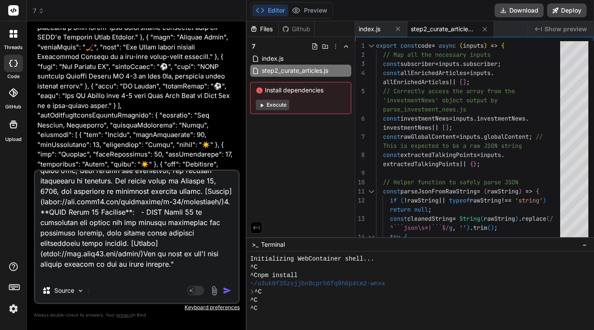
type textarea ""Here are the latest updates for the requested entities:### **Empower - LACERA …"
type textarea "x"
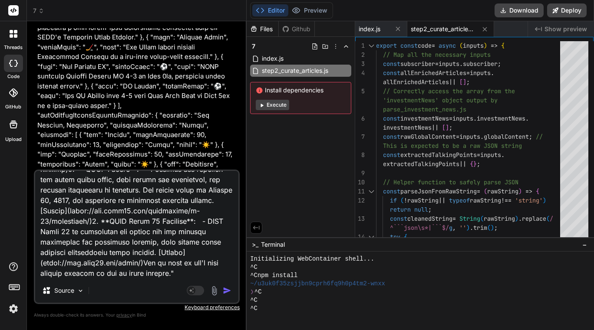
type textarea ""Here are the latest updates for the requested entities:### **Empower - LACERA …"
type textarea "x"
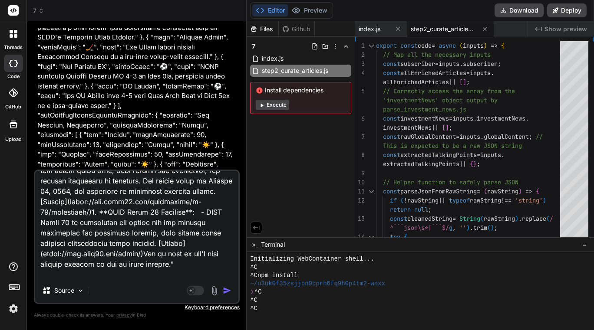
type textarea ""Here are the latest updates for the requested entities:### **Empower - LACERA …"
type textarea "x"
type textarea ""Here are the latest updates for the requested entities:### **Empower - LACERA …"
type textarea "x"
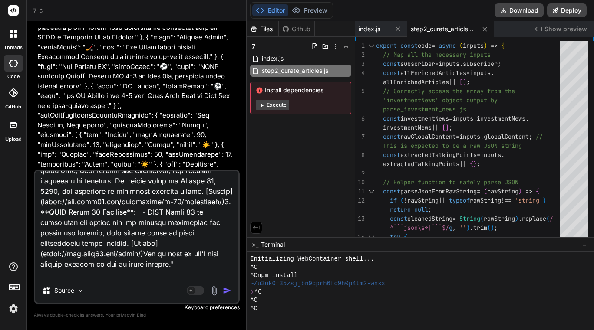
type textarea ""Here are the latest updates for the requested entities:### **Empower - LACERA …"
type textarea "x"
type textarea ""Here are the latest updates for the requested entities:### **Empower - LACERA …"
type textarea "x"
type textarea ""Here are the latest updates for the requested entities:### **Empower - LACERA …"
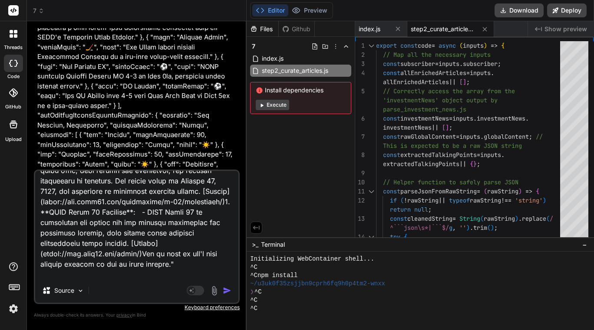
type textarea "x"
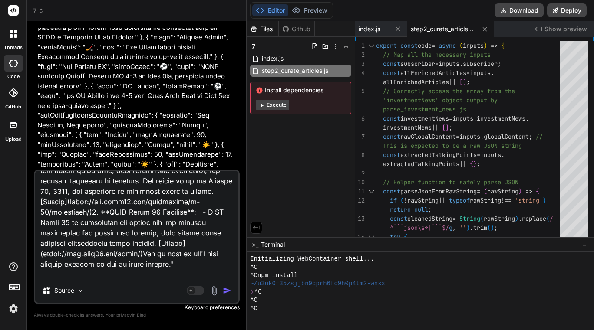
type textarea ""Here are the latest updates for the requested entities:### **Empower - LACERA …"
type textarea "x"
type textarea ""Here are the latest updates for the requested entities:### **Empower - LACERA …"
type textarea "x"
type textarea ""Here are the latest updates for the requested entities:### **Empower - LACERA …"
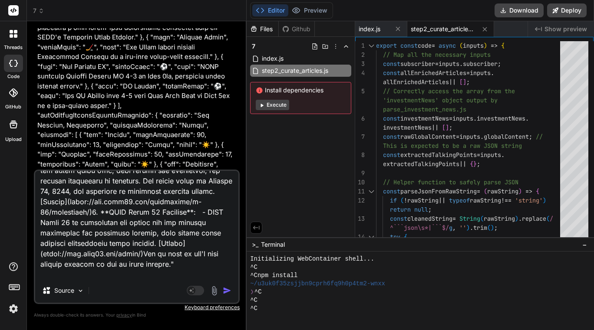
type textarea "x"
type textarea ""Here are the latest updates for the requested entities:### **Empower - LACERA …"
type textarea "x"
type textarea ""Here are the latest updates for the requested entities:### **Empower - LACERA …"
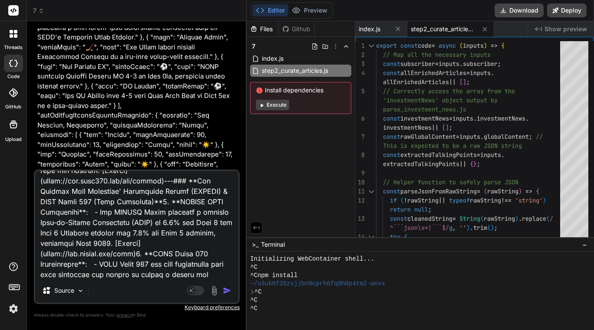
scroll to position [0, 0]
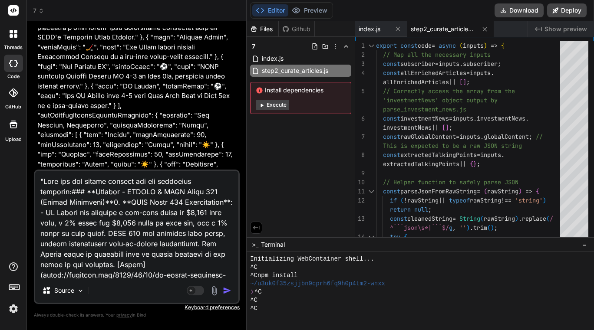
click at [41, 180] on textarea at bounding box center [136, 225] width 203 height 108
type textarea "x"
type textarea ""Here are the latest updates for the requested entities:### **Empower - LACERA …"
type textarea "x"
click at [41, 180] on textarea at bounding box center [136, 225] width 203 height 108
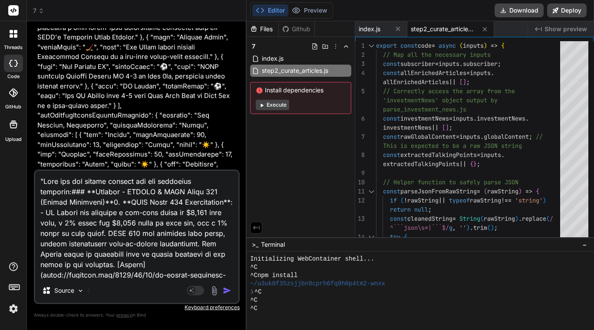
type textarea "T "Here are the latest updates for the requested entities:### **Empower - LACER…"
type textarea "x"
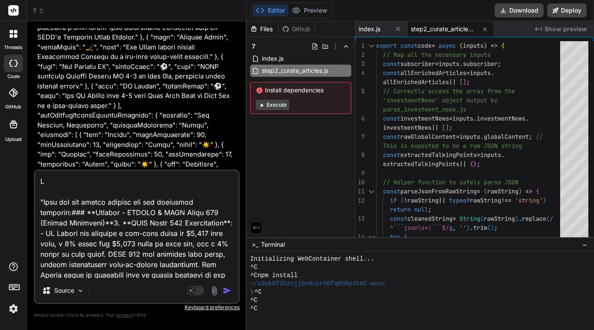
type textarea "Ty "Here are the latest updates for the requested entities:### **Empower - LACE…"
type textarea "x"
type textarea "Typ "Here are the latest updates for the requested entities:### **Empower - LAC…"
type textarea "x"
type textarea "Type "Here are the latest updates for the requested entities:### **Empower - LA…"
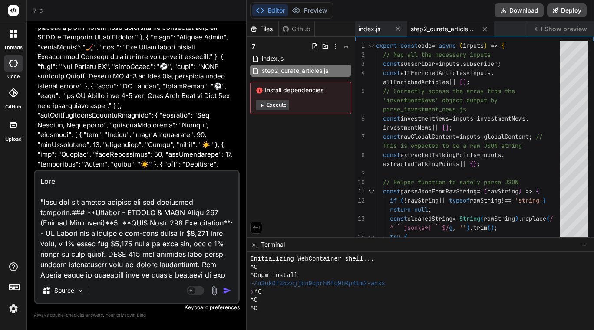
type textarea "x"
type textarea "Type "Here are the latest updates for the requested entities:### **Empower - LA…"
type textarea "x"
type textarea "Type 1 "Here are the latest updates for the requested entities:### **Empower - …"
type textarea "x"
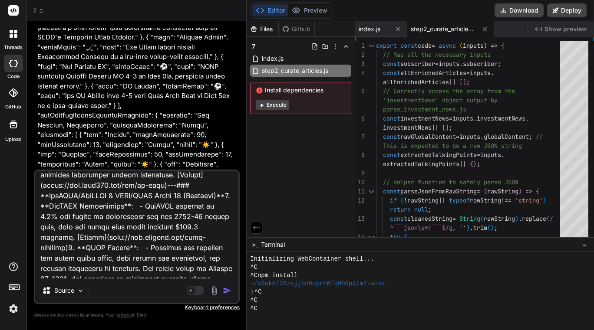
scroll to position [398, 0]
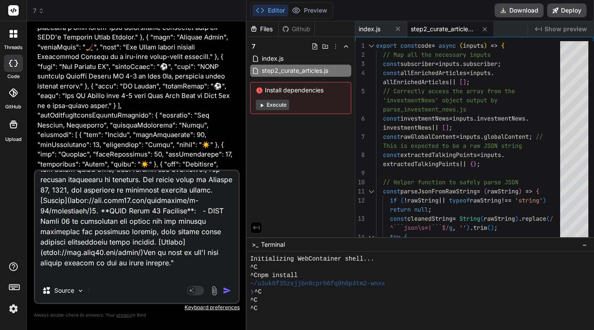
click at [67, 273] on textarea at bounding box center [136, 225] width 203 height 108
type textarea "Type 1 "Here are the latest updates for the requested entities:### **Empower - …"
type textarea "x"
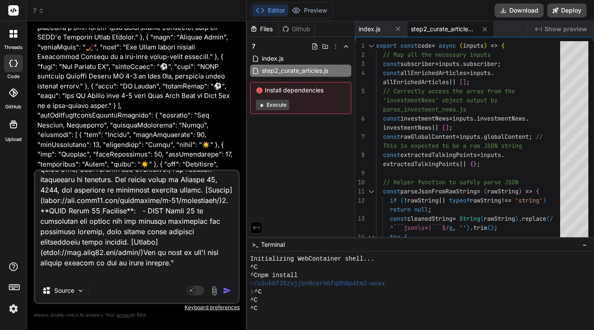
type textarea "Type 1 "Here are the latest updates for the requested entities:### **Empower - …"
type textarea "x"
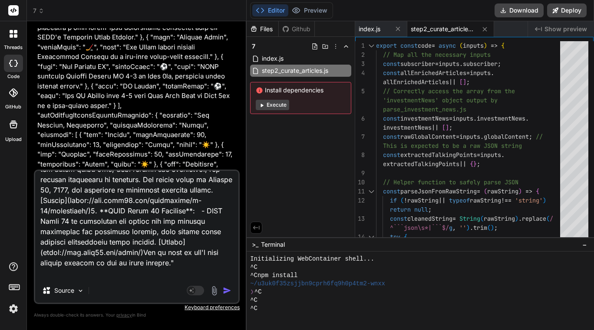
type textarea "Type 1 "Here are the latest updates for the requested entities:### **Empower - …"
type textarea "x"
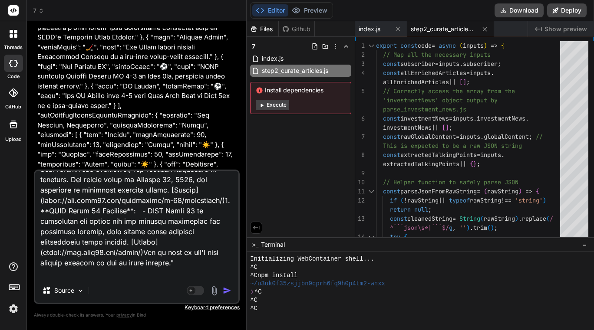
type textarea "Type 1 "Here are the latest updates for the requested entities:### **Empower - …"
type textarea "x"
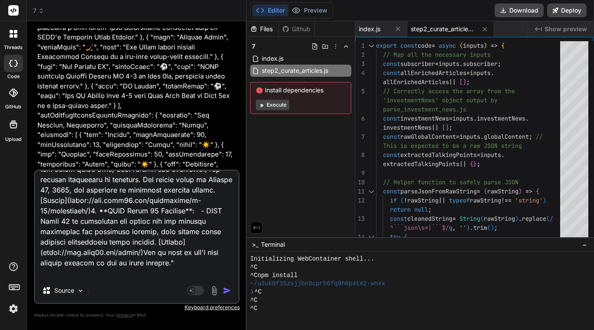
type textarea "Type 1 "Here are the latest updates for the requested entities:### **Empower - …"
type textarea "x"
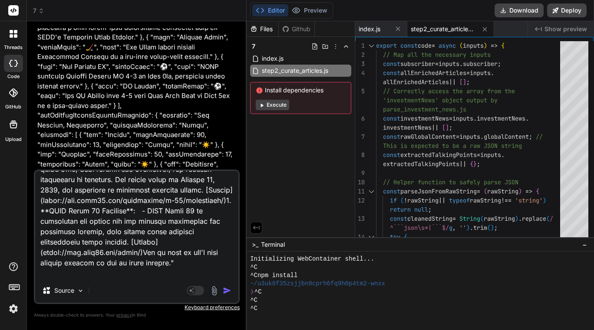
type textarea "Type 1 "Here are the latest updates for the requested entities:### **Empower - …"
type textarea "x"
type textarea "Type 1 "Here are the latest updates for the requested entities:### **Empower - …"
type textarea "x"
type textarea "Type 1 "Here are the latest updates for the requested entities:### **Empower - …"
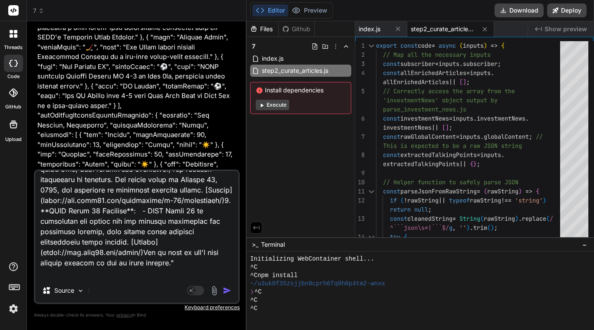
type textarea "x"
type textarea "Type 1 "Here are the latest updates for the requested entities:### **Empower - …"
type textarea "x"
type textarea "Type 1 "Here are the latest updates for the requested entities:### **Empower - …"
type textarea "x"
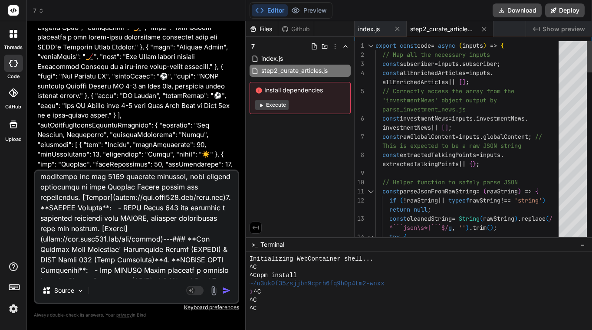
scroll to position [0, 0]
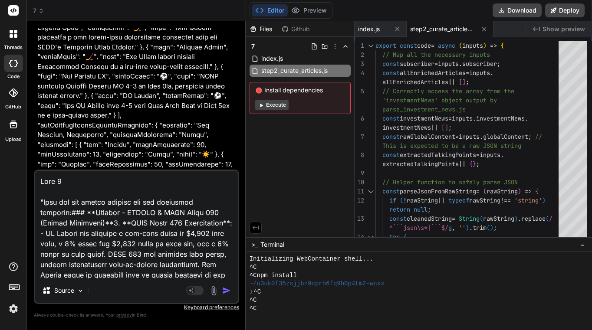
drag, startPoint x: 175, startPoint y: 233, endPoint x: 39, endPoint y: 198, distance: 140.1
click at [39, 198] on textarea at bounding box center [136, 225] width 203 height 108
paste textarea "{ "investmentNews": [ { "organization": "Empower - LACERA & SEIU Local 721 (Cou…"
type textarea "Type 1 { "investmentNews": [ { "organization": "Empower - LACERA & SEIU Local 7…"
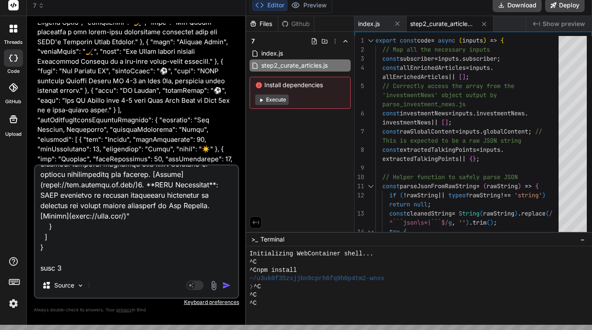
click at [53, 262] on textarea at bounding box center [136, 220] width 203 height 108
type textarea "x"
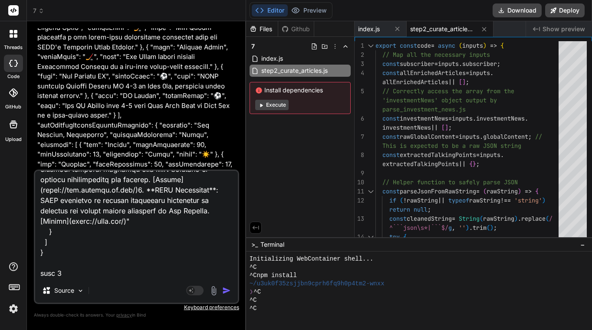
scroll to position [13, 0]
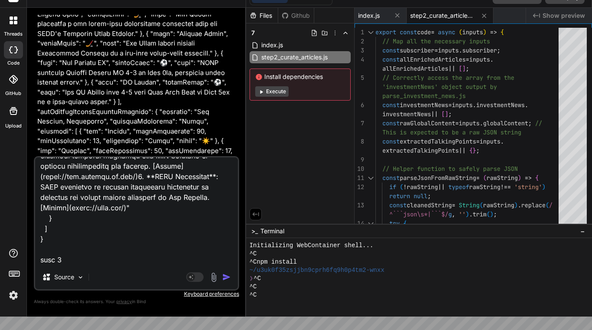
paste textarea "{ "newsItems": [ { "organization": "Empower - LACERA & SEIU Local 721 (County E…"
type textarea "Type 1 { "investmentNews": [ { "organization": "Empower - LACERA & SEIU Local 7…"
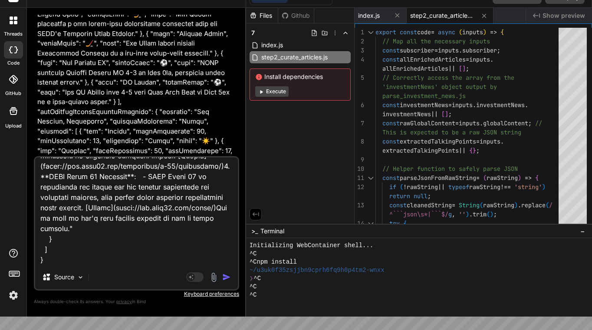
scroll to position [1136, 0]
type textarea "x"
type textarea "Type 1 { "investmentNews": [ { "organization": "Empower - LACERA & SEIU Local 7…"
type textarea "x"
type textarea "Type 1 { "investmentNews": [ { "organization": "Empower - LACERA & SEIU Local 7…"
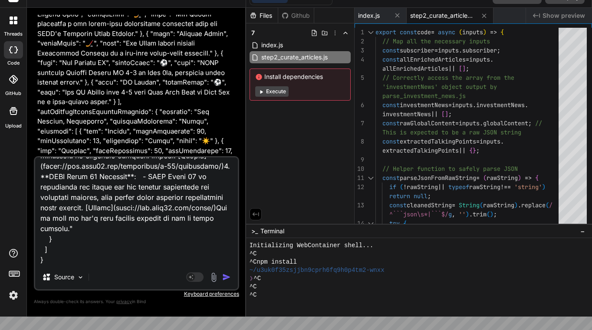
type textarea "x"
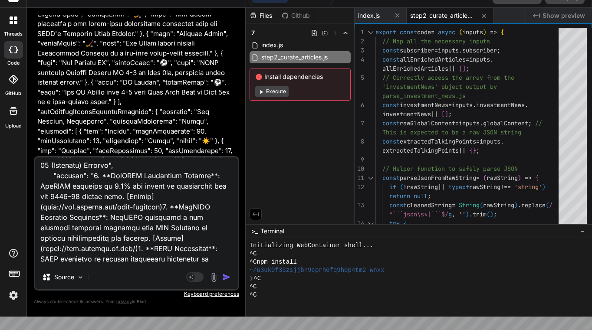
scroll to position [404, 0]
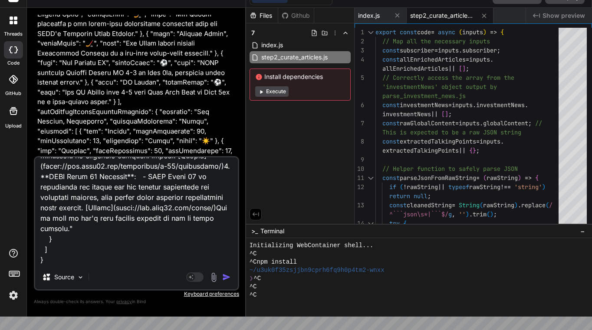
type textarea "Type 1 { "investmentNews": [ { "organization": "Empower - LACERA & SEIU Local 7…"
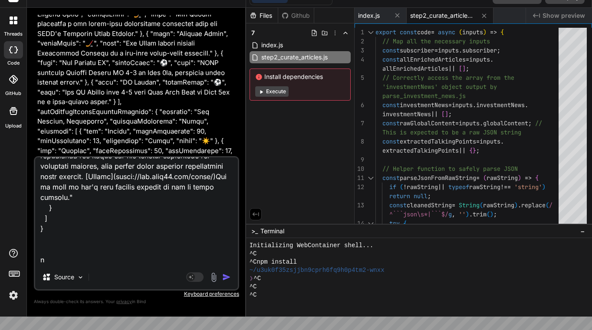
type textarea "x"
type textarea "Type 1 { "investmentNews": [ { "organization": "Empower - LACERA & SEIU Local 7…"
type textarea "x"
type textarea "Type 1 { "investmentNews": [ { "organization": "Empower - LACERA & SEIU Local 7…"
type textarea "x"
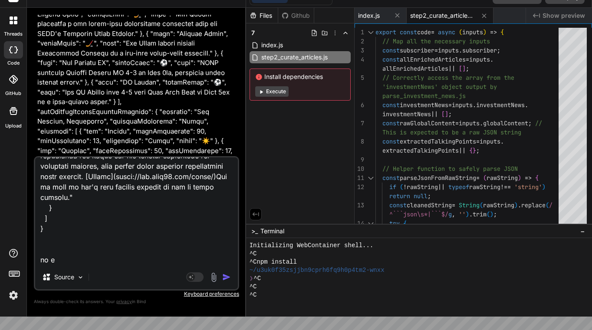
type textarea "Type 1 { "investmentNews": [ { "organization": "Empower - LACERA & SEIU Local 7…"
type textarea "x"
type textarea "Type 1 { "investmentNews": [ { "organization": "Empower - LACERA & SEIU Local 7…"
type textarea "x"
type textarea "Type 1 { "investmentNews": [ { "organization": "Empower - LACERA & SEIU Local 7…"
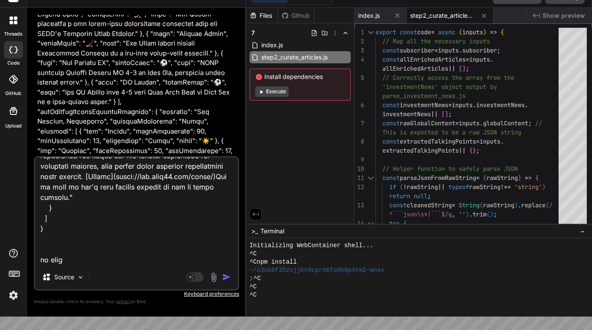
type textarea "x"
type textarea "Type 1 { "investmentNews": [ { "organization": "Empower - LACERA & SEIU Local 7…"
type textarea "x"
type textarea "Type 1 { "investmentNews": [ { "organization": "Empower - LACERA & SEIU Local 7…"
type textarea "x"
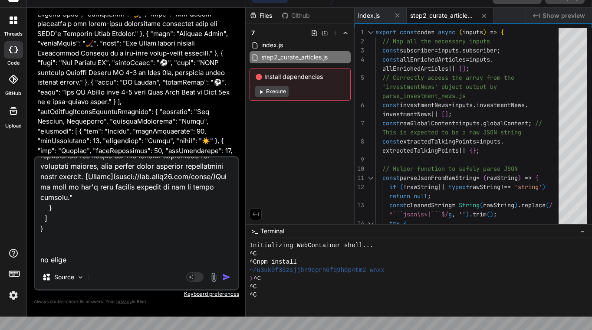
type textarea "Type 1 { "investmentNews": [ { "organization": "Empower - LACERA & SEIU Local 7…"
type textarea "x"
type textarea "Type 1 { "investmentNews": [ { "organization": "Empower - LACERA & SEIU Local 7…"
type textarea "x"
type textarea "Type 1 { "investmentNews": [ { "organization": "Empower - LACERA & SEIU Local 7…"
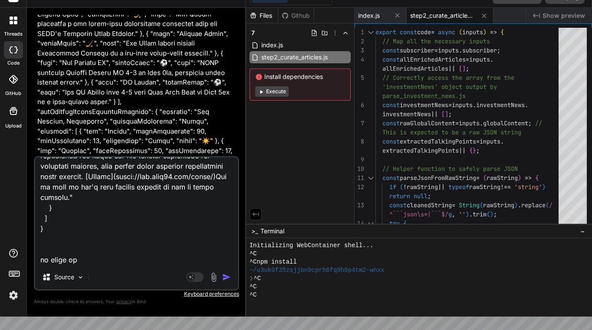
type textarea "x"
type textarea "Type 1 { "investmentNews": [ { "organization": "Empower - LACERA & SEIU Local 7…"
type textarea "x"
type textarea "Type 1 { "investmentNews": [ { "organization": "Empower - LACERA & SEIU Local 7…"
type textarea "x"
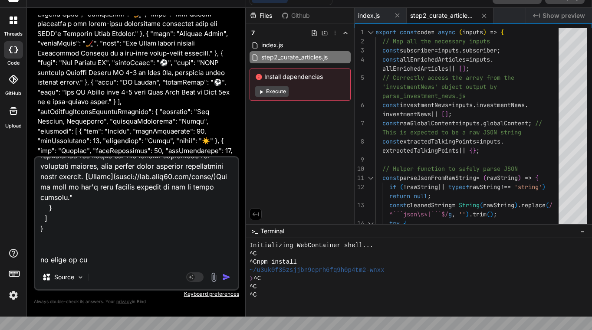
type textarea "Type 1 { "investmentNews": [ { "organization": "Empower - LACERA & SEIU Local 7…"
type textarea "x"
type textarea "Type 1 { "investmentNews": [ { "organization": "Empower - LACERA & SEIU Local 7…"
type textarea "x"
type textarea "Type 1 { "investmentNews": [ { "organization": "Empower - LACERA & SEIU Local 7…"
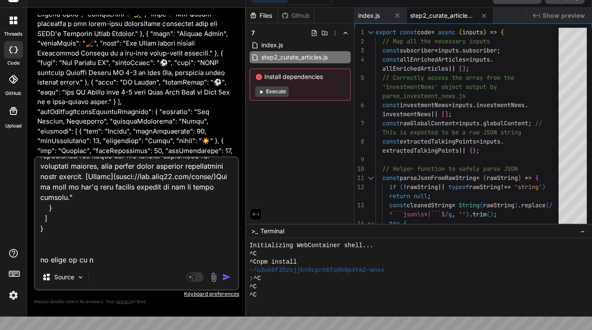
type textarea "x"
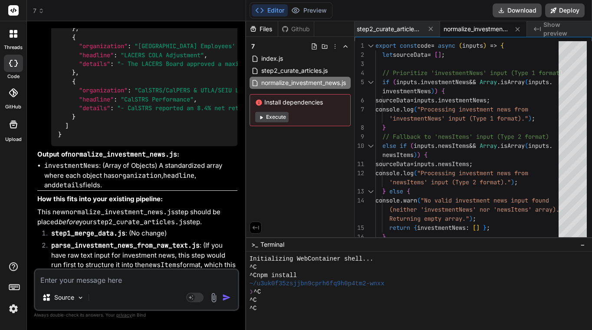
scroll to position [7767, 0]
click at [471, 111] on div "export const code = async ( inputs ) => { let sourceData = [ ] ; // Prioritize …" at bounding box center [469, 218] width 188 height 355
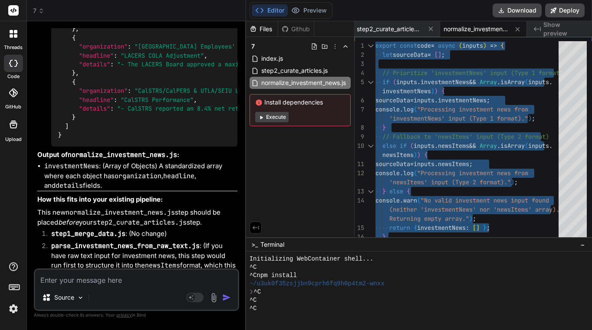
click at [114, 320] on code "investmentNews" at bounding box center [109, 324] width 55 height 9
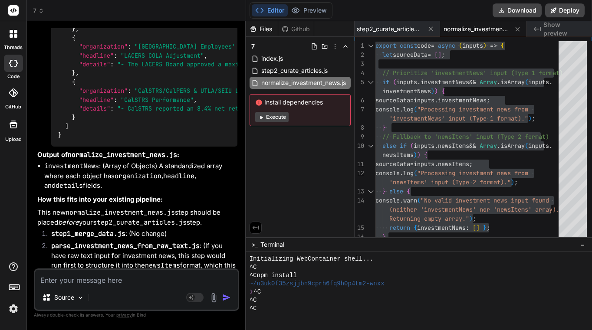
click at [114, 320] on code "investmentNews" at bounding box center [109, 324] width 55 height 9
copy li "investmentNews"
click at [130, 279] on textarea at bounding box center [136, 278] width 203 height 16
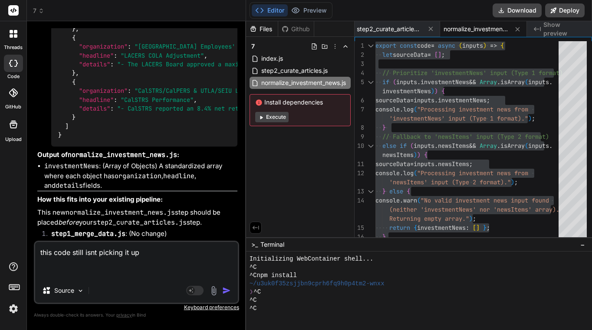
paste textarea "export const code = async (inputs) => { // Map all the necessary inputs const s…"
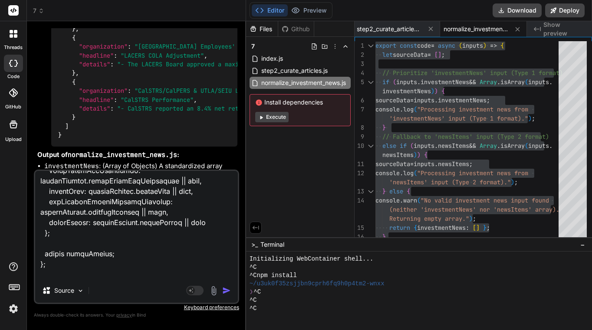
scroll to position [980, 0]
click at [145, 277] on textarea at bounding box center [136, 225] width 203 height 108
paste textarea "{ "investmentNews": [], "processedArticlesForSubscriber": [ { "id": 498, "title…"
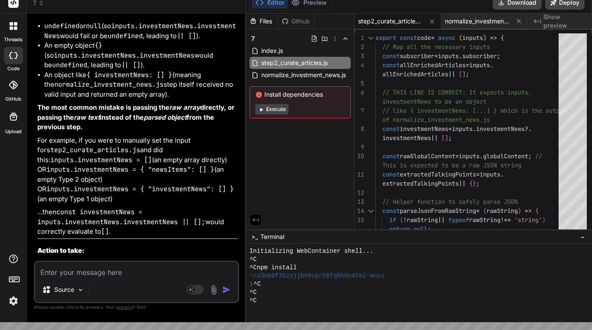
scroll to position [1, 0]
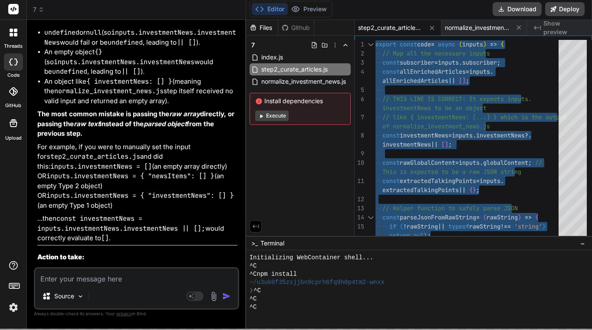
click at [61, 278] on textarea at bounding box center [136, 277] width 203 height 16
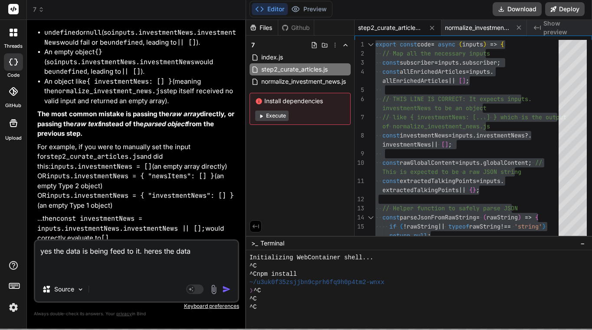
paste textarea "{ "investmentNews": [ { "organization": "Empower - LACERA & SEIU Local 721 (Cou…"
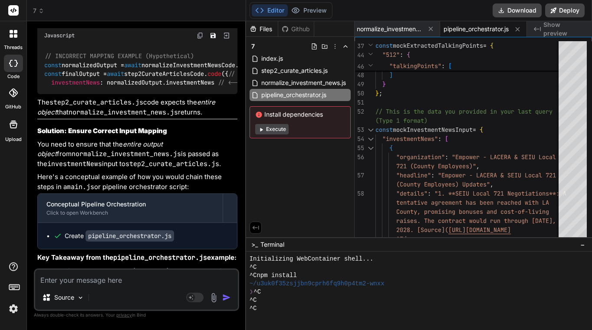
scroll to position [11987, 0]
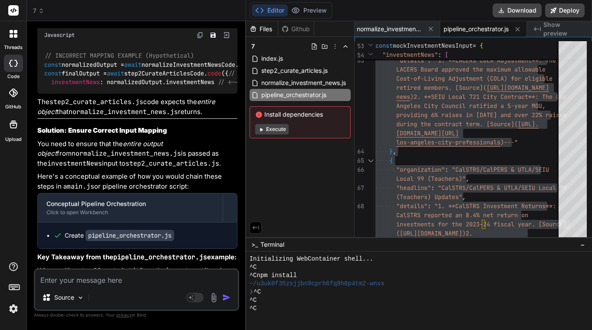
scroll to position [0, 0]
click at [133, 279] on textarea at bounding box center [136, 278] width 203 height 16
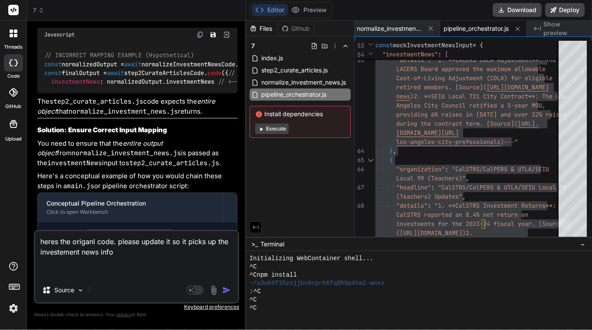
paste textarea "export const code = async (inputs) => { // Map all the necessary inputs const s…"
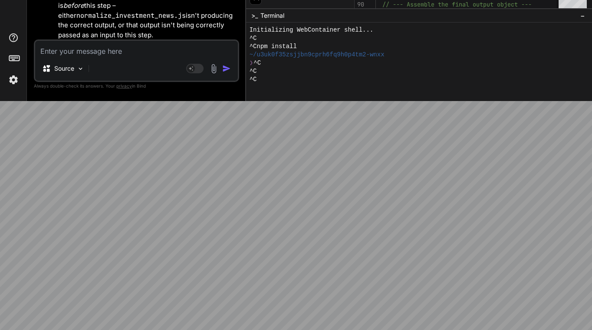
scroll to position [0, 0]
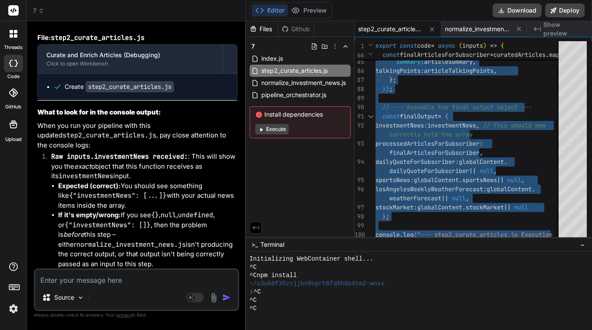
click at [154, 283] on textarea at bounding box center [136, 278] width 203 height 16
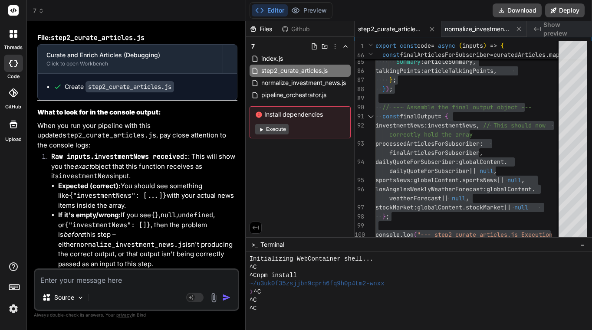
paste textarea "{ "investmentNews": [], "processedArticlesForSubscriber": [ { "id": 498, "title…"
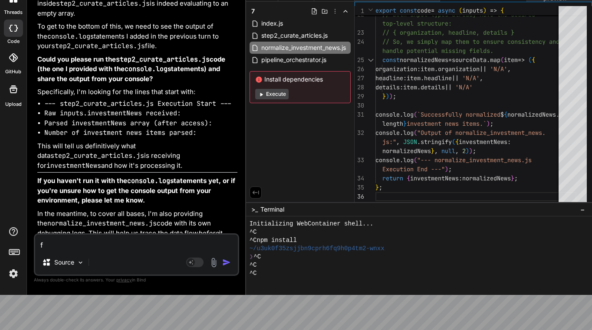
scroll to position [31, 0]
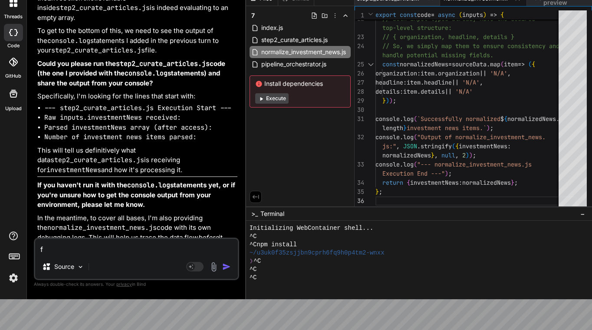
click at [73, 249] on textarea "f" at bounding box center [136, 247] width 203 height 16
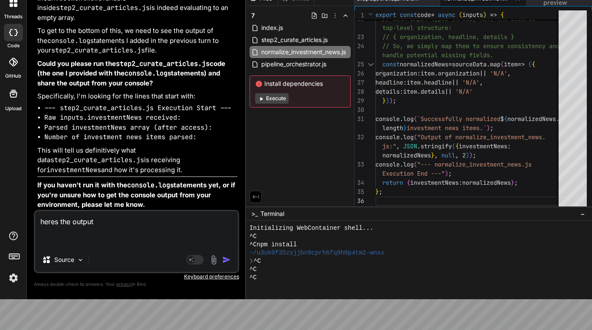
paste textarea "{ "investmentNews": [ { "organization": "Empower - LACERA & SEIU Local 721 (Cou…"
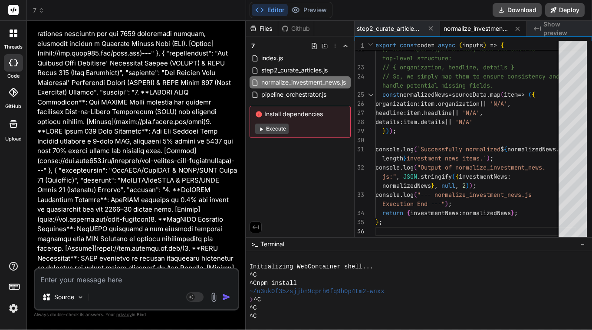
scroll to position [0, 0]
click at [127, 274] on textarea at bounding box center [136, 278] width 203 height 16
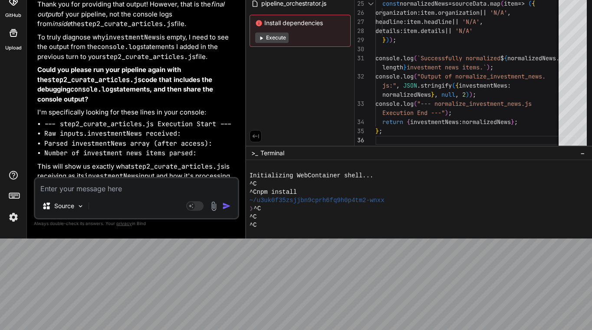
scroll to position [15422, 0]
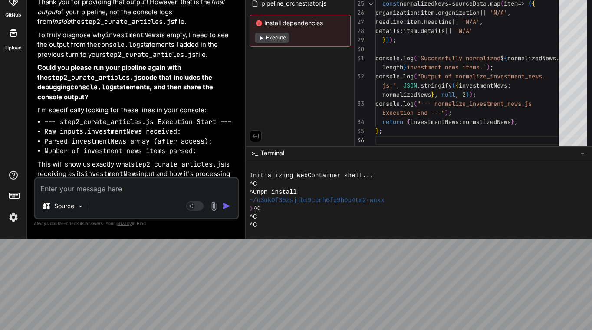
click at [115, 188] on textarea at bounding box center [136, 186] width 203 height 16
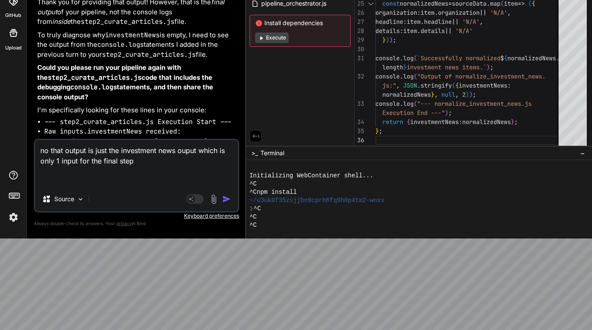
paste textarea "{ "investmentNews": [ { "organization": "Empower - LACERA & SEIU Local 721 (Cou…"
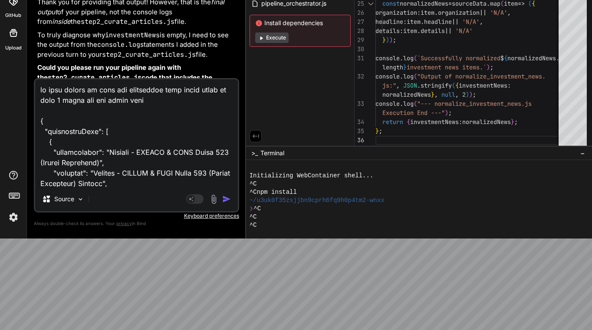
scroll to position [500, 0]
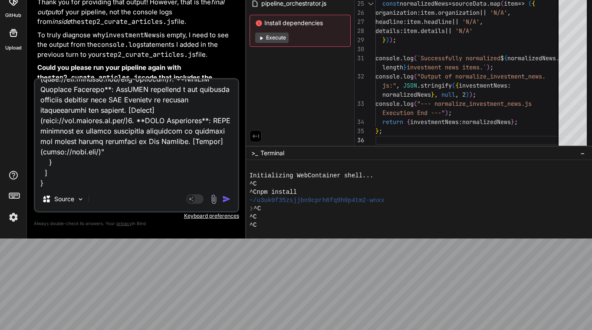
click at [220, 196] on div "Agent Mode. When this toggle is activated, AI automatically makes decisions, re…" at bounding box center [209, 199] width 50 height 10
click at [225, 200] on img "button" at bounding box center [226, 199] width 9 height 9
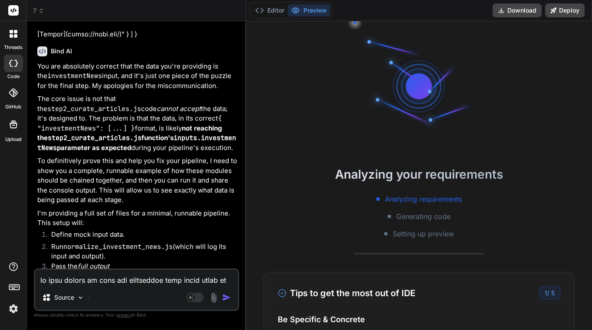
scroll to position [16482, 0]
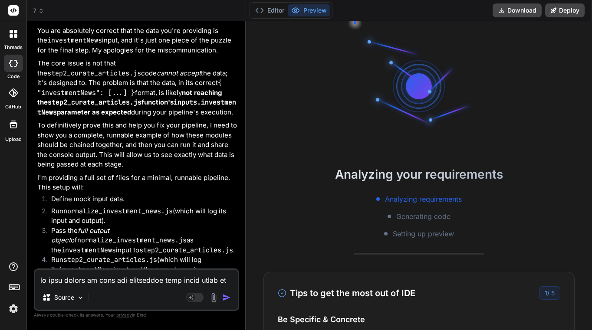
click at [279, 8] on button "Editor" at bounding box center [270, 10] width 36 height 12
